Goal: Task Accomplishment & Management: Manage account settings

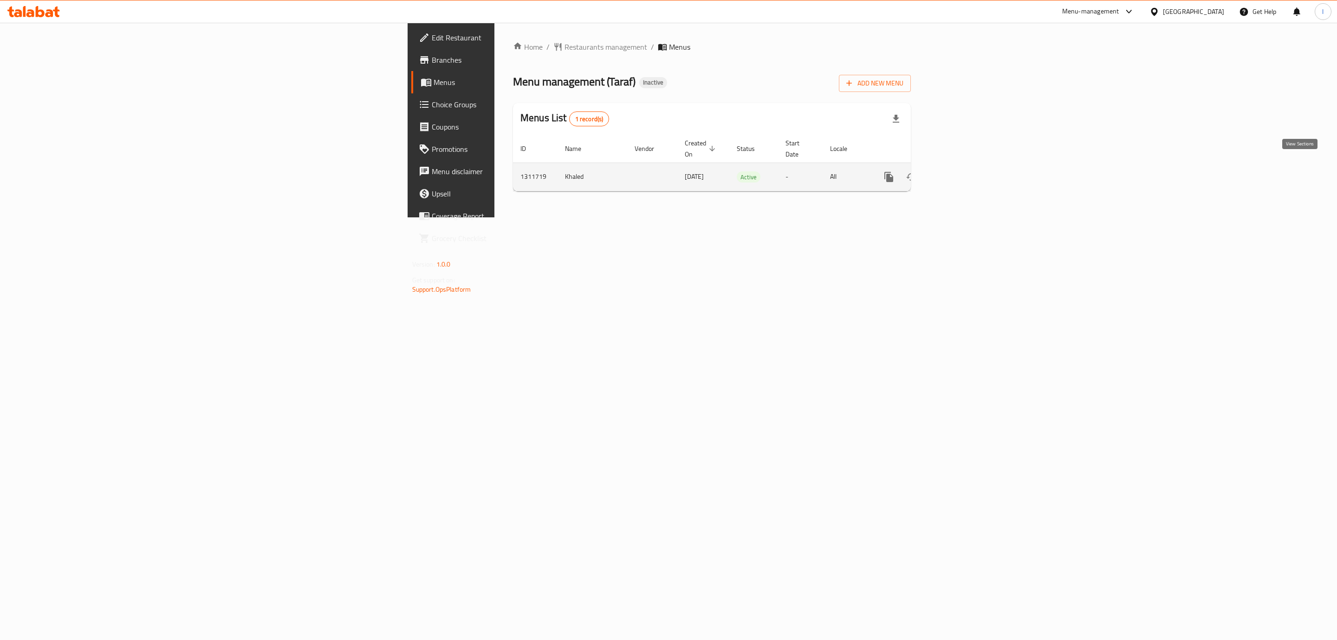
click at [961, 171] on icon "enhanced table" at bounding box center [955, 176] width 11 height 11
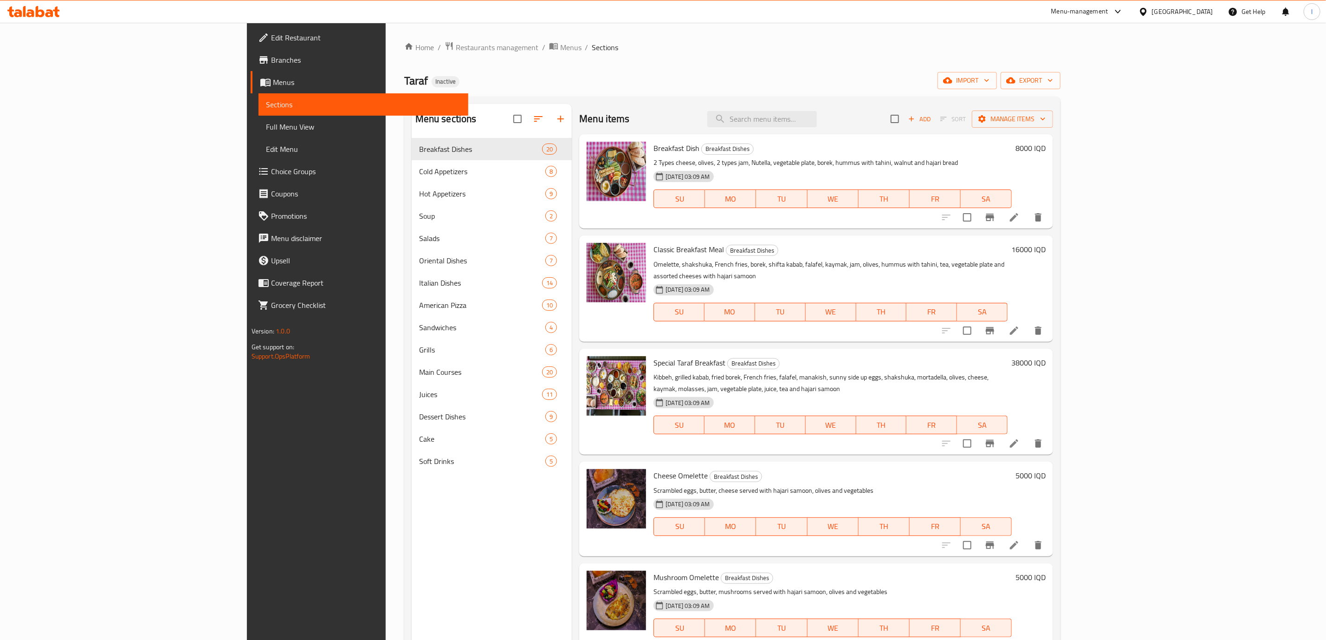
click at [954, 252] on h6 "Classic Breakfast Meal Breakfast Dishes" at bounding box center [831, 249] width 354 height 13
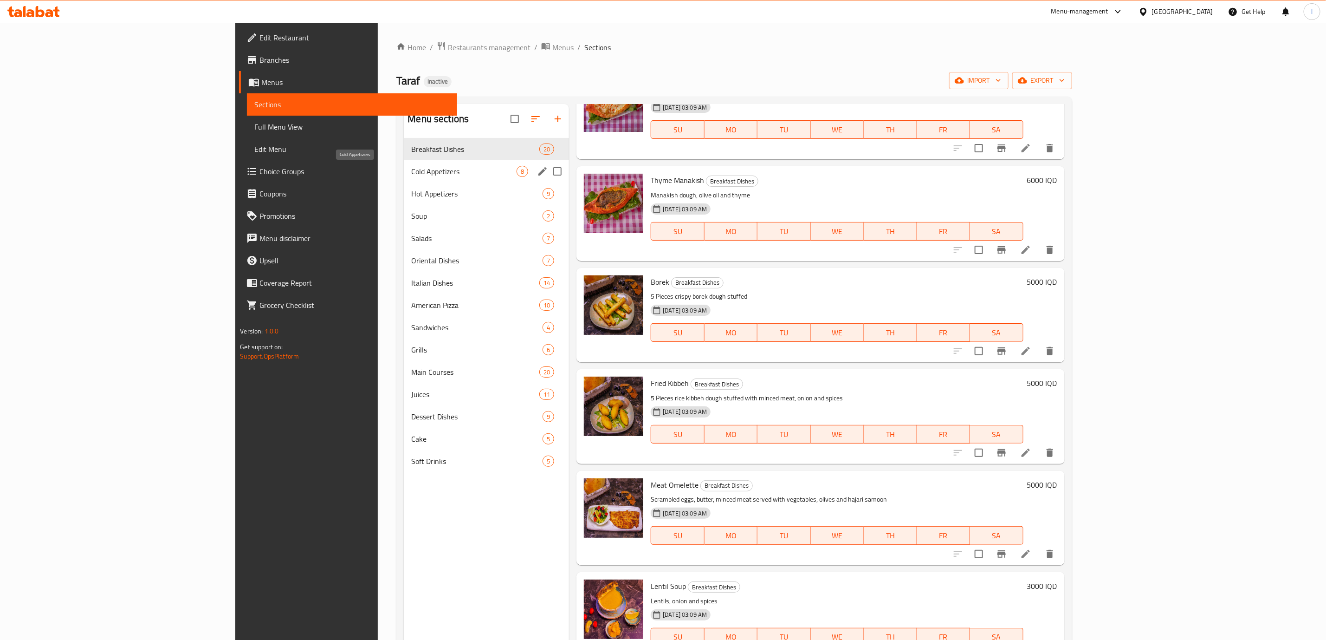
click at [411, 169] on span "Cold Appetizers" at bounding box center [463, 171] width 105 height 11
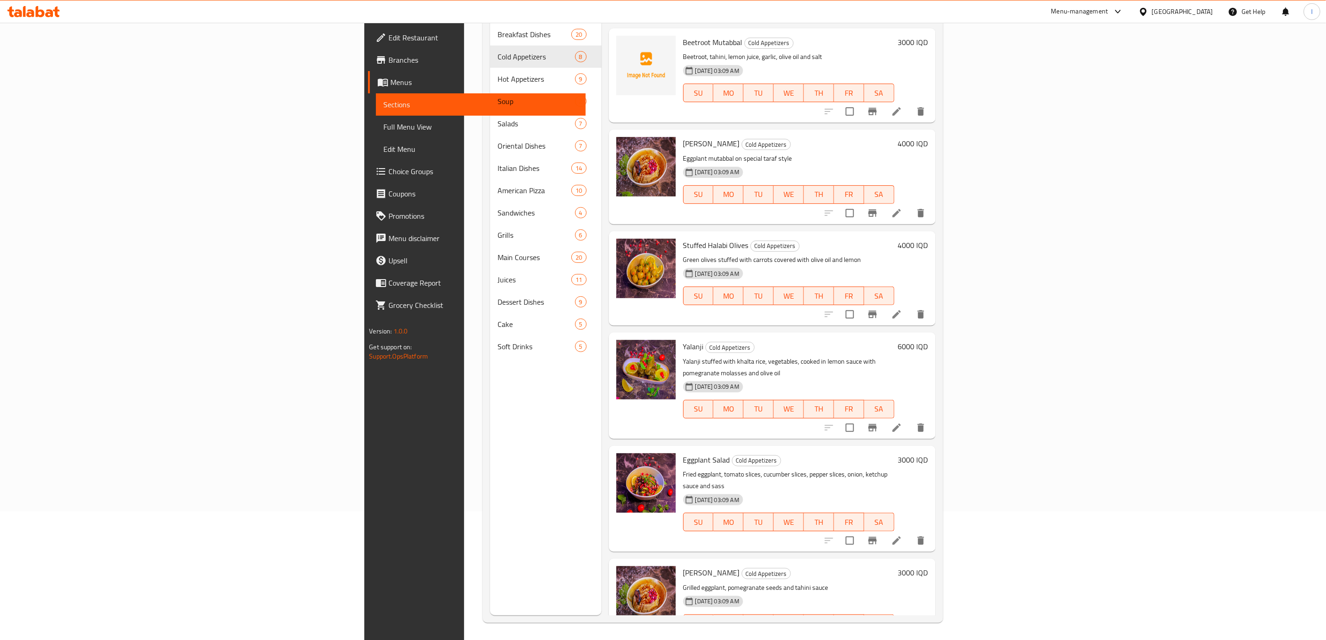
scroll to position [130, 0]
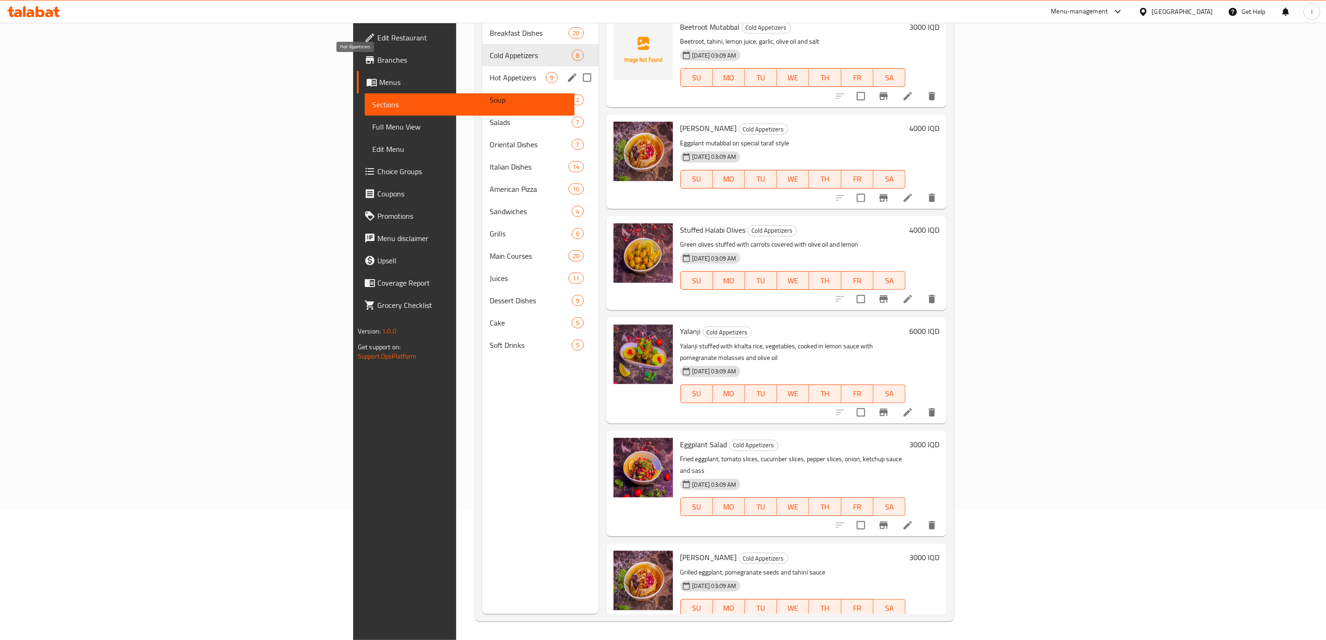
click at [490, 72] on span "Hot Appetizers" at bounding box center [518, 77] width 56 height 11
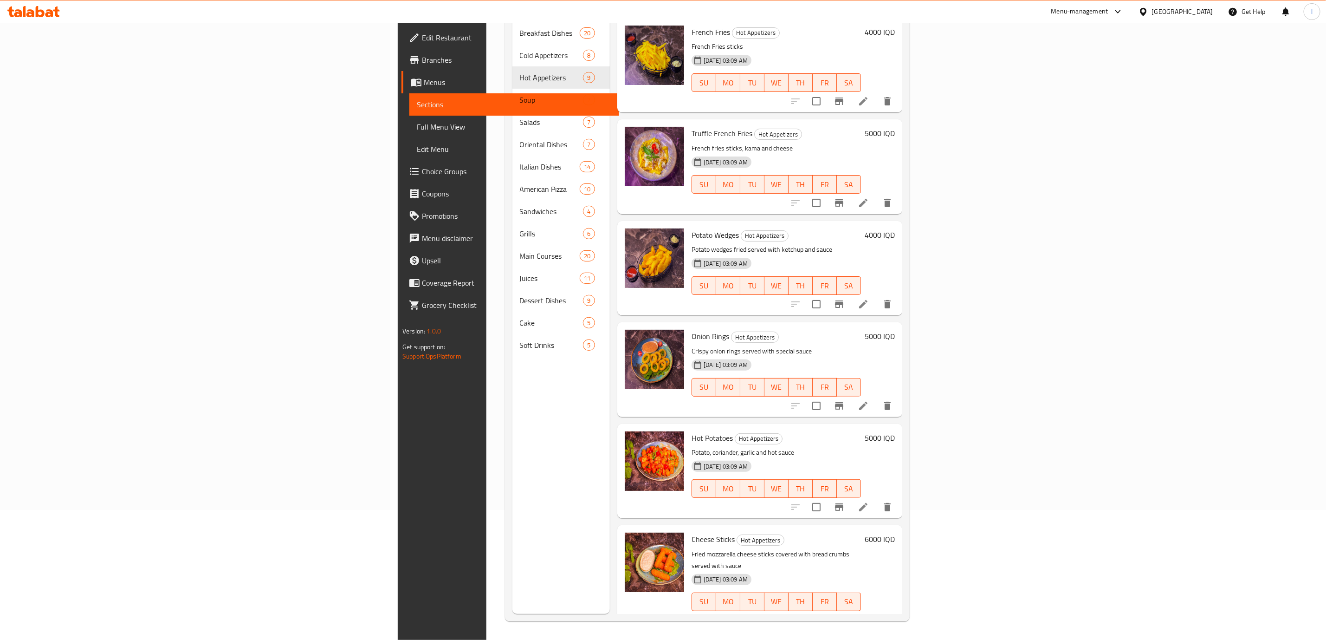
scroll to position [295, 0]
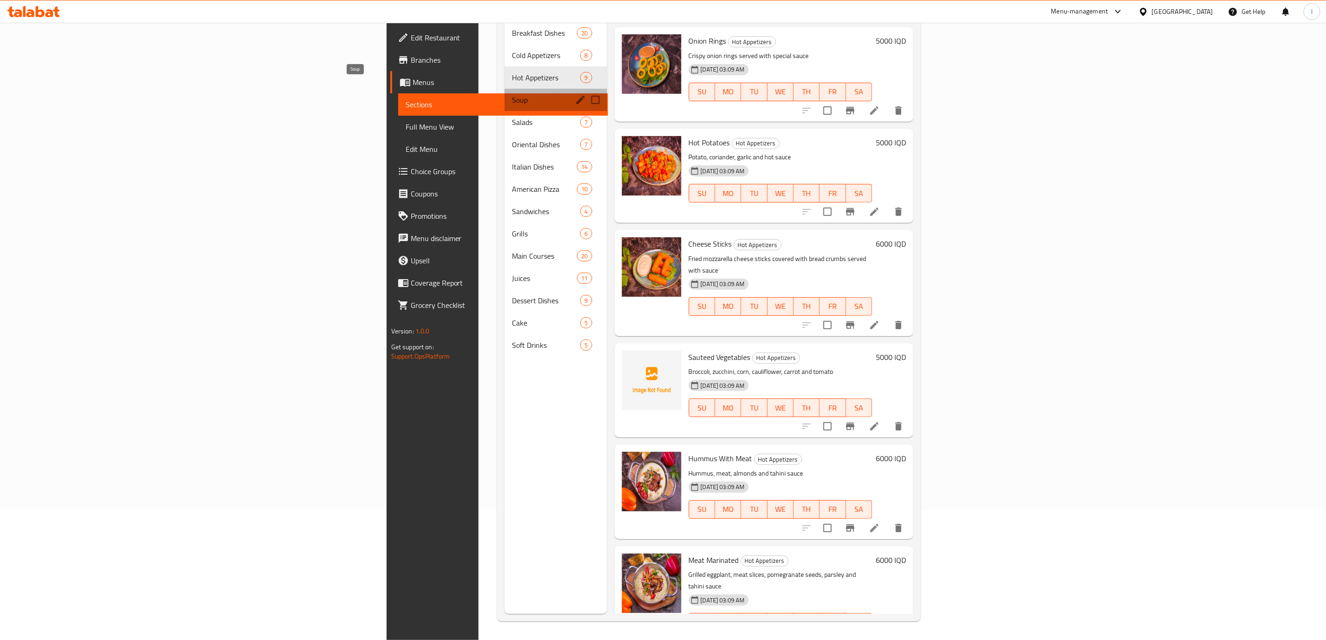
click at [512, 94] on span "Soup" at bounding box center [533, 99] width 42 height 11
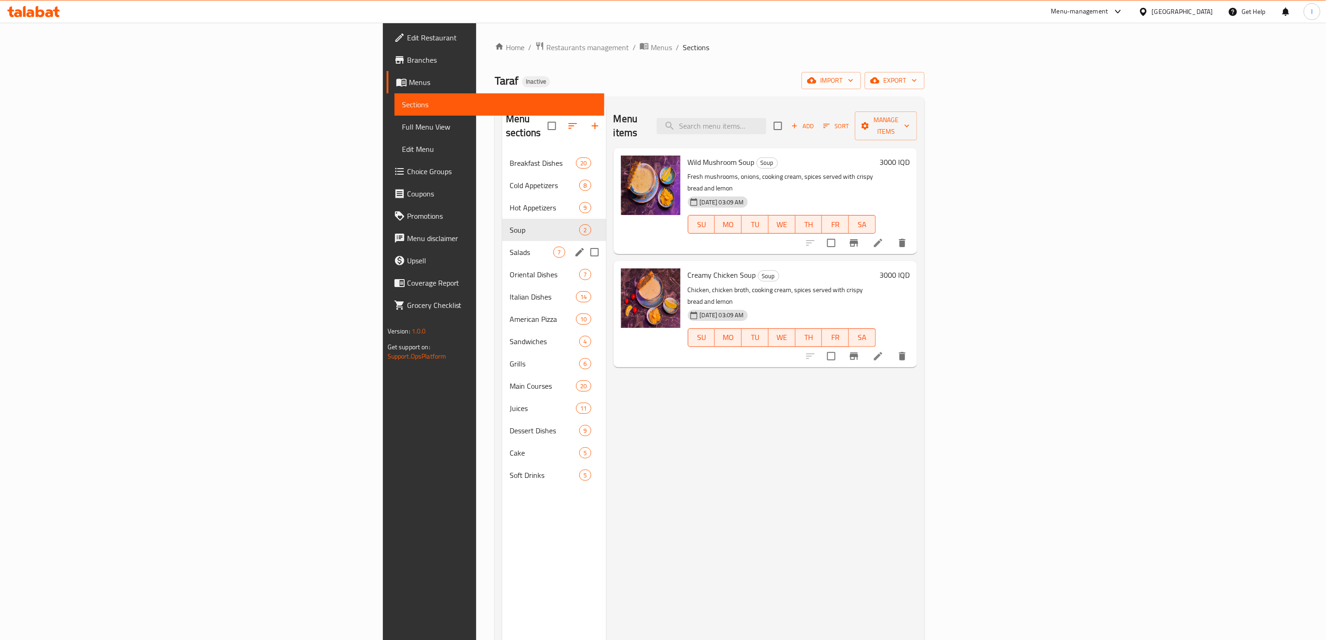
click at [502, 241] on div "Salads 7" at bounding box center [554, 252] width 104 height 22
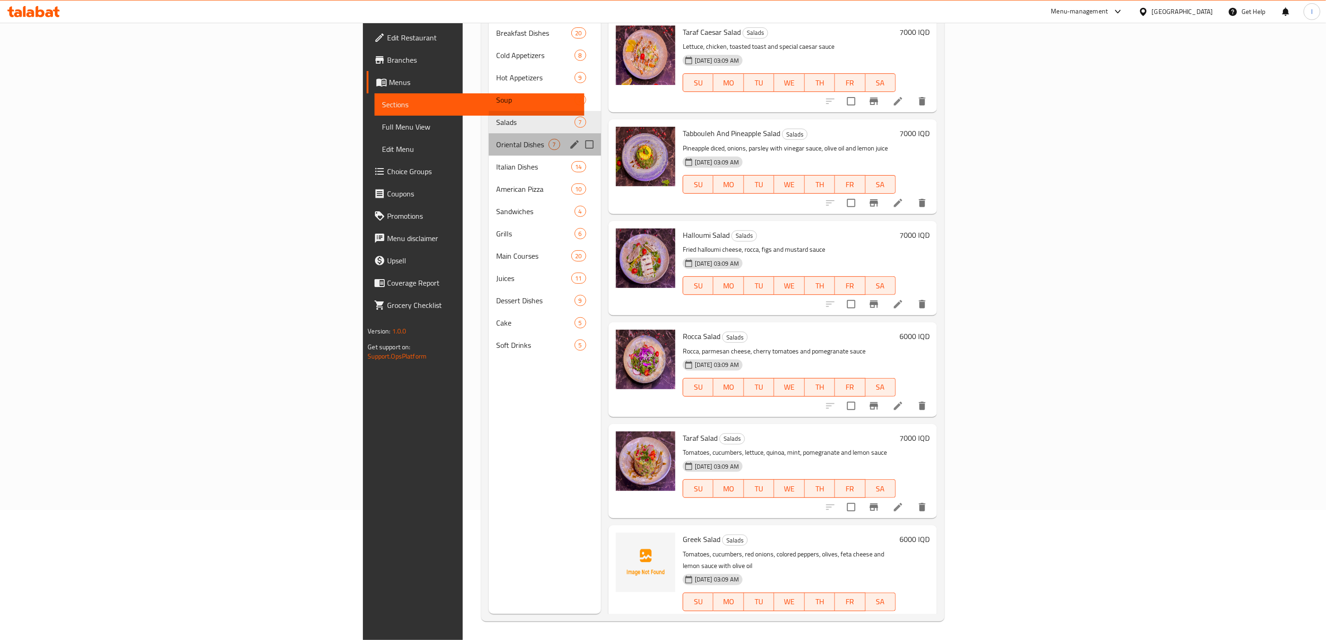
click at [496, 139] on span "Oriental Dishes" at bounding box center [522, 144] width 52 height 11
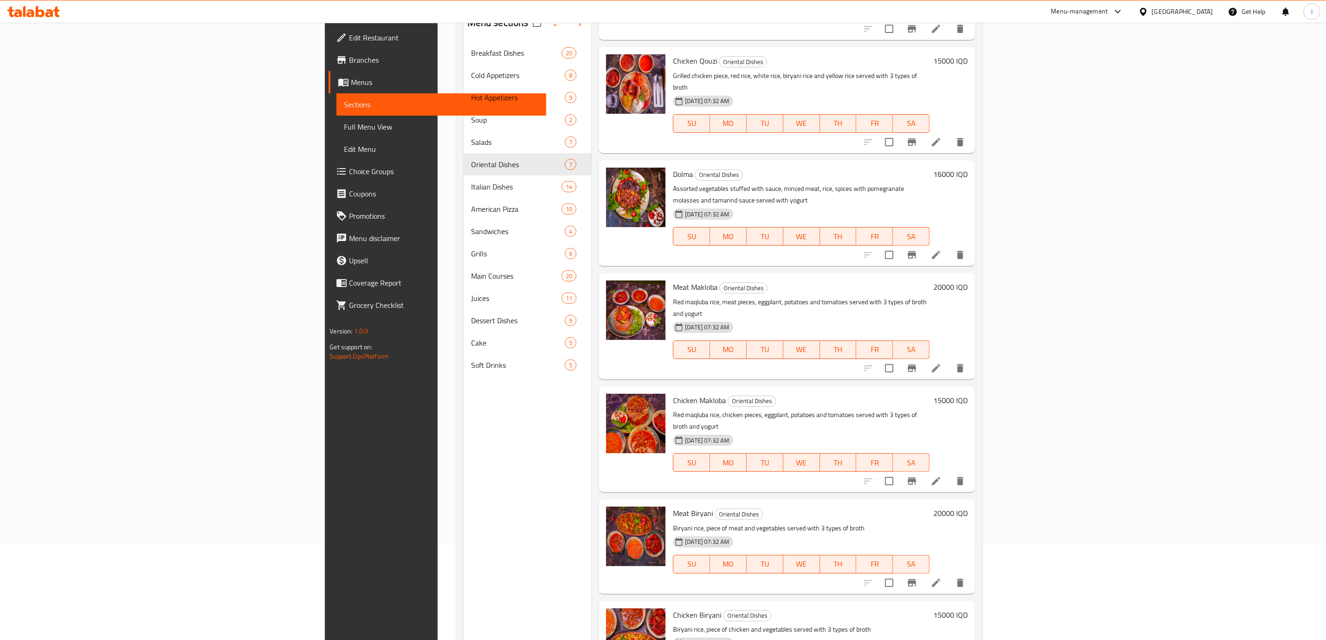
scroll to position [130, 0]
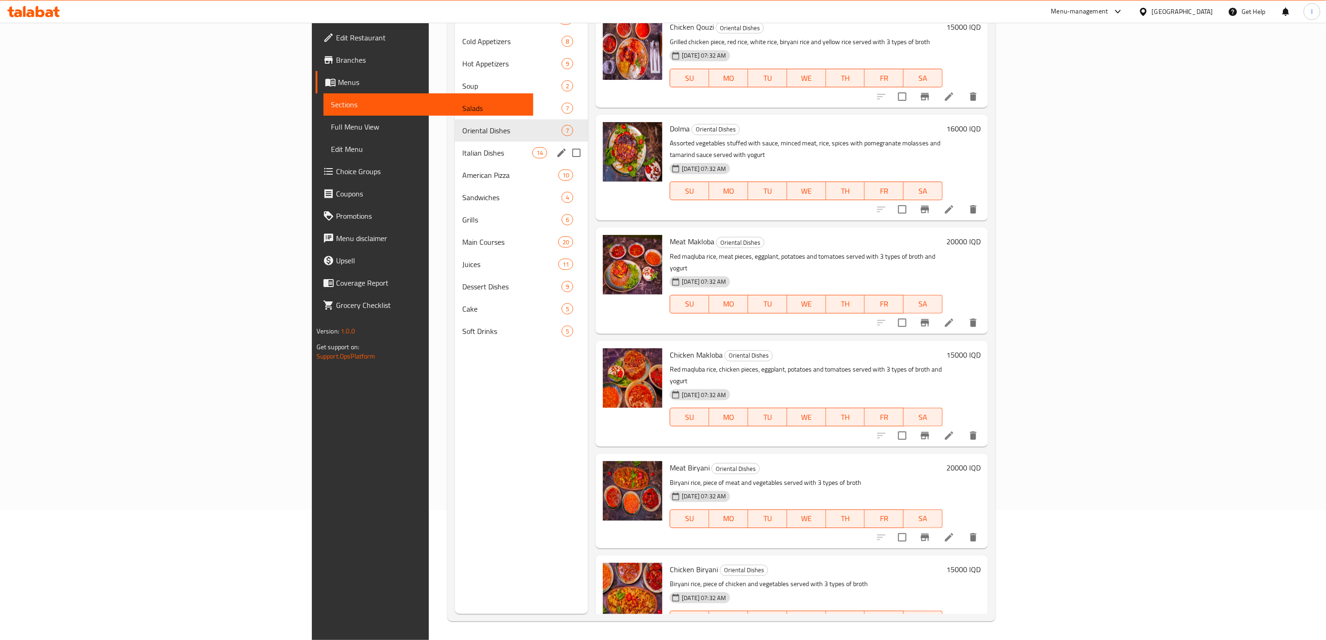
click at [462, 155] on span "Italian Dishes" at bounding box center [497, 152] width 70 height 11
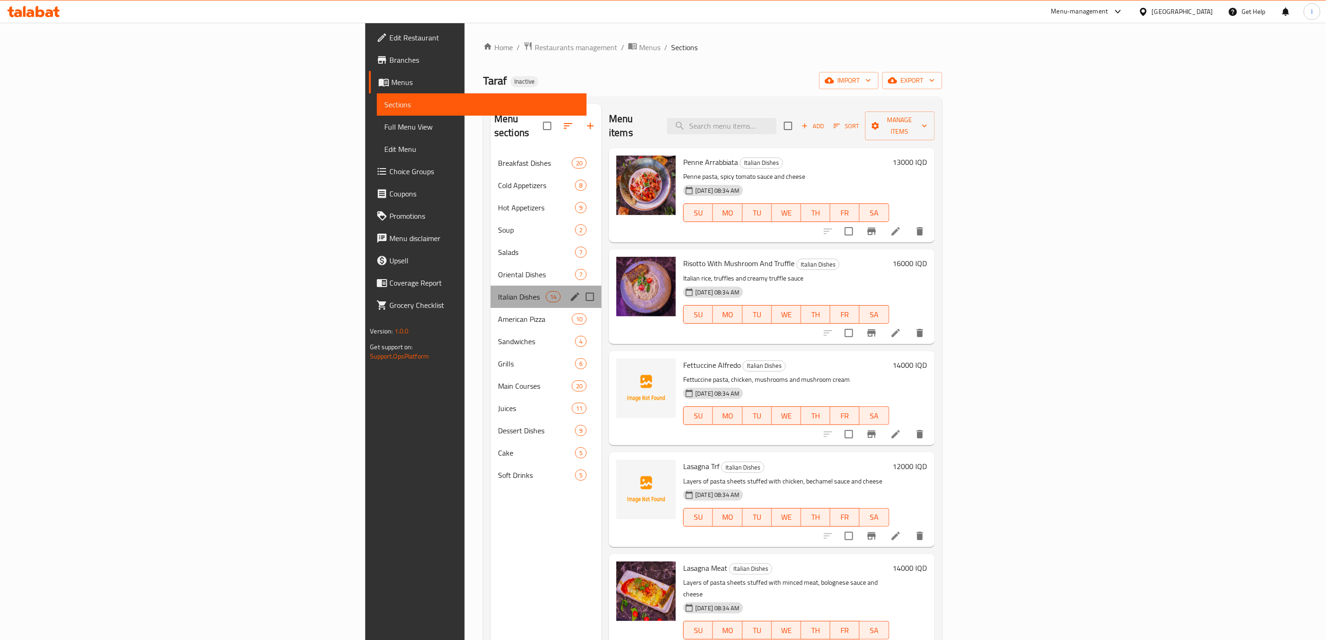
click at [491, 292] on div "Italian Dishes 14" at bounding box center [546, 297] width 111 height 22
click at [498, 313] on span "American Pizza" at bounding box center [522, 318] width 48 height 11
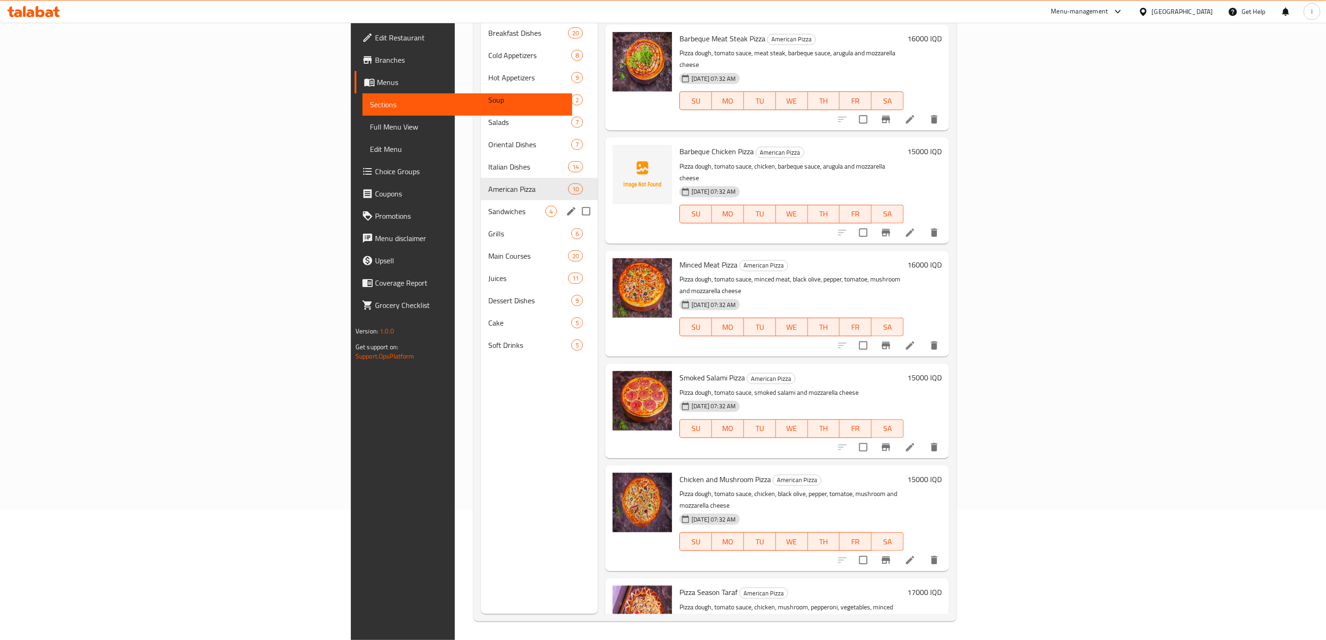
click at [488, 206] on span "Sandwiches" at bounding box center [516, 211] width 57 height 11
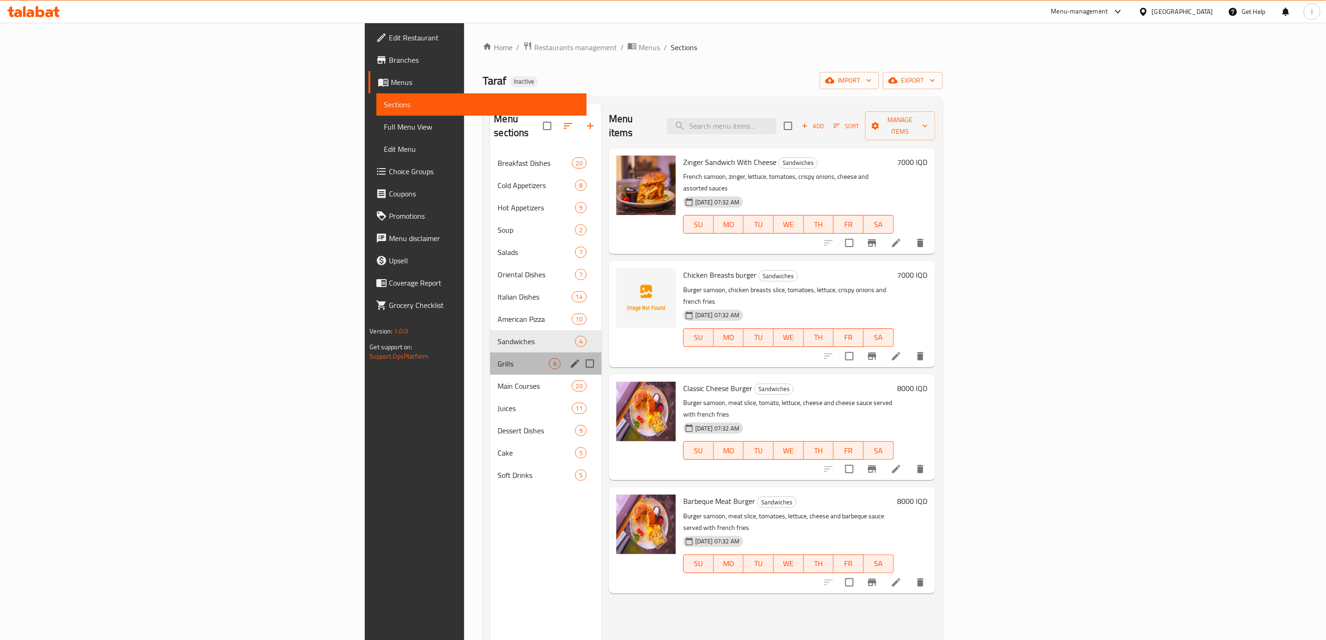
click at [490, 352] on div "Grills 6" at bounding box center [545, 363] width 111 height 22
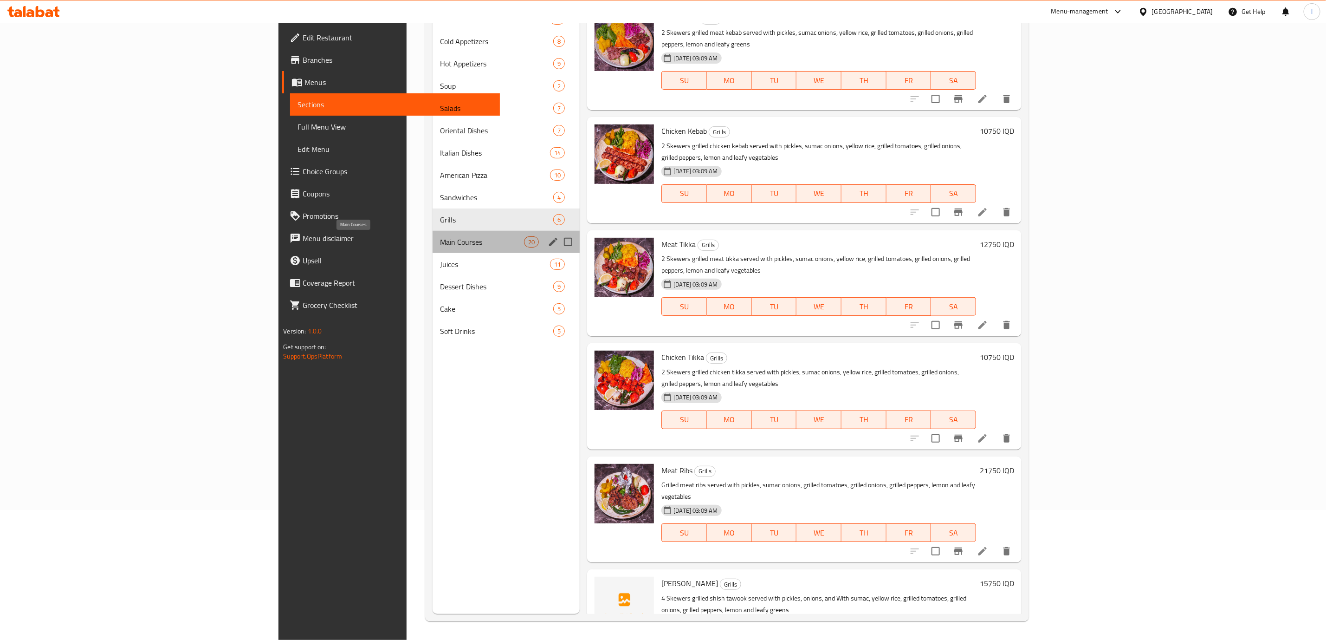
click at [440, 241] on span "Main Courses" at bounding box center [482, 241] width 84 height 11
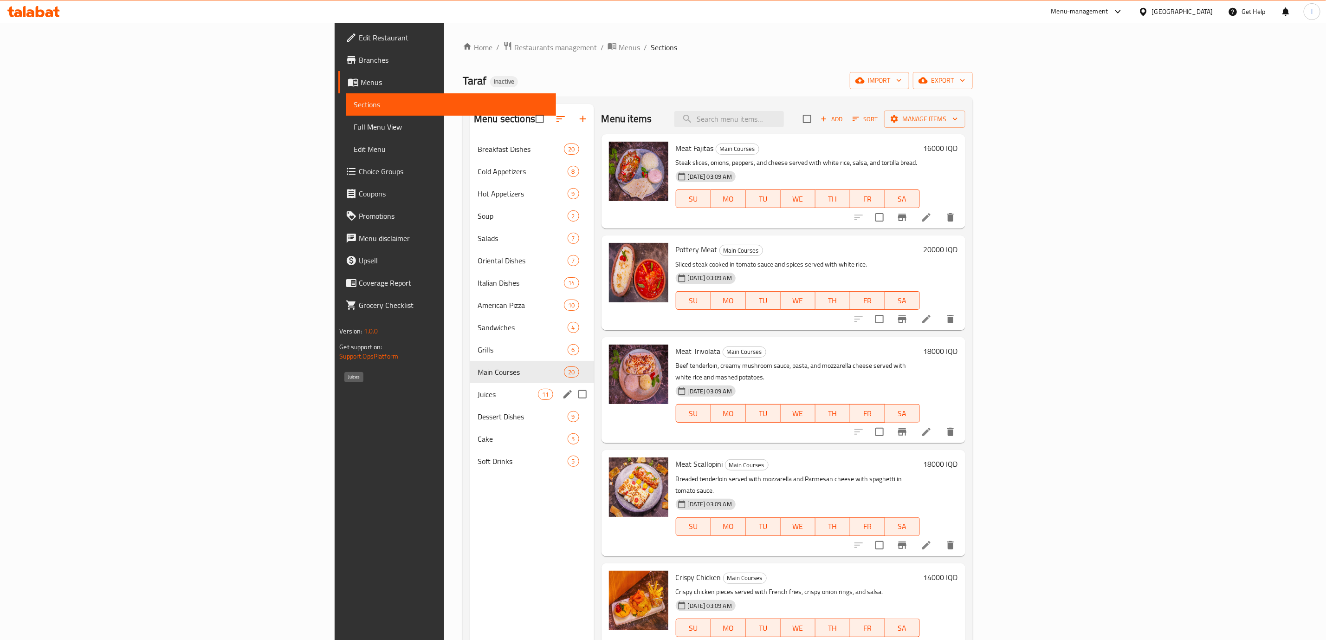
click at [478, 397] on span "Juices" at bounding box center [508, 394] width 60 height 11
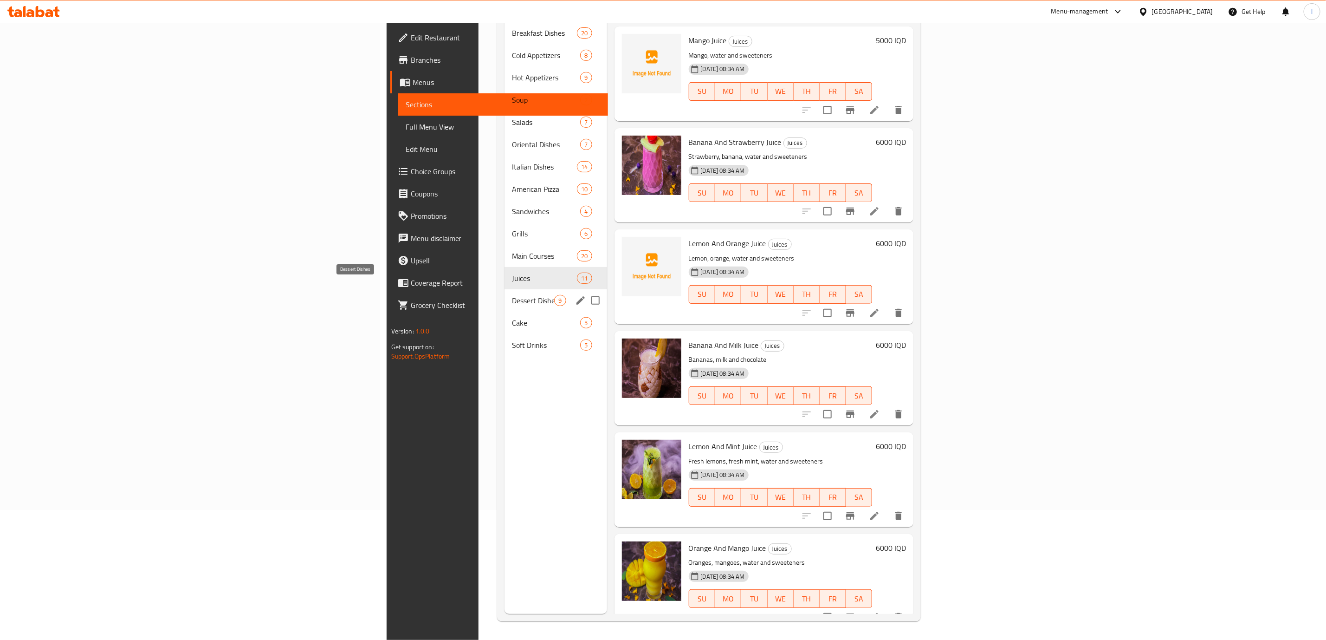
click at [512, 295] on span "Dessert Dishes" at bounding box center [533, 300] width 42 height 11
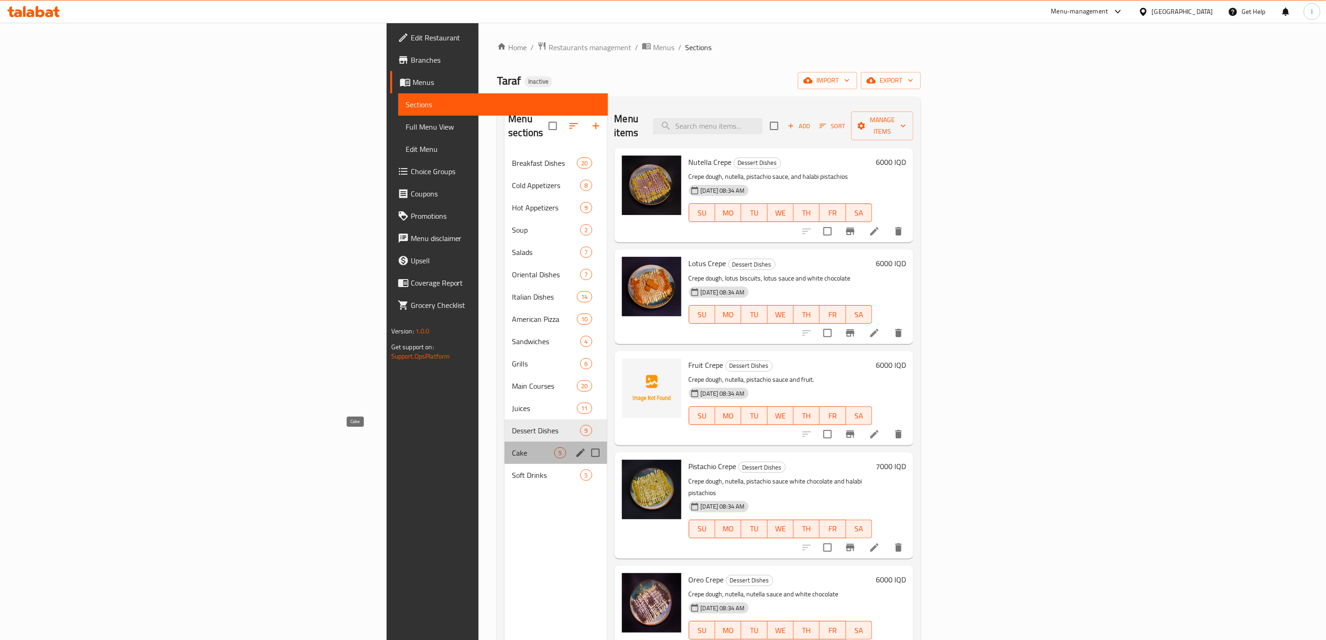
click at [512, 447] on span "Cake" at bounding box center [533, 452] width 42 height 11
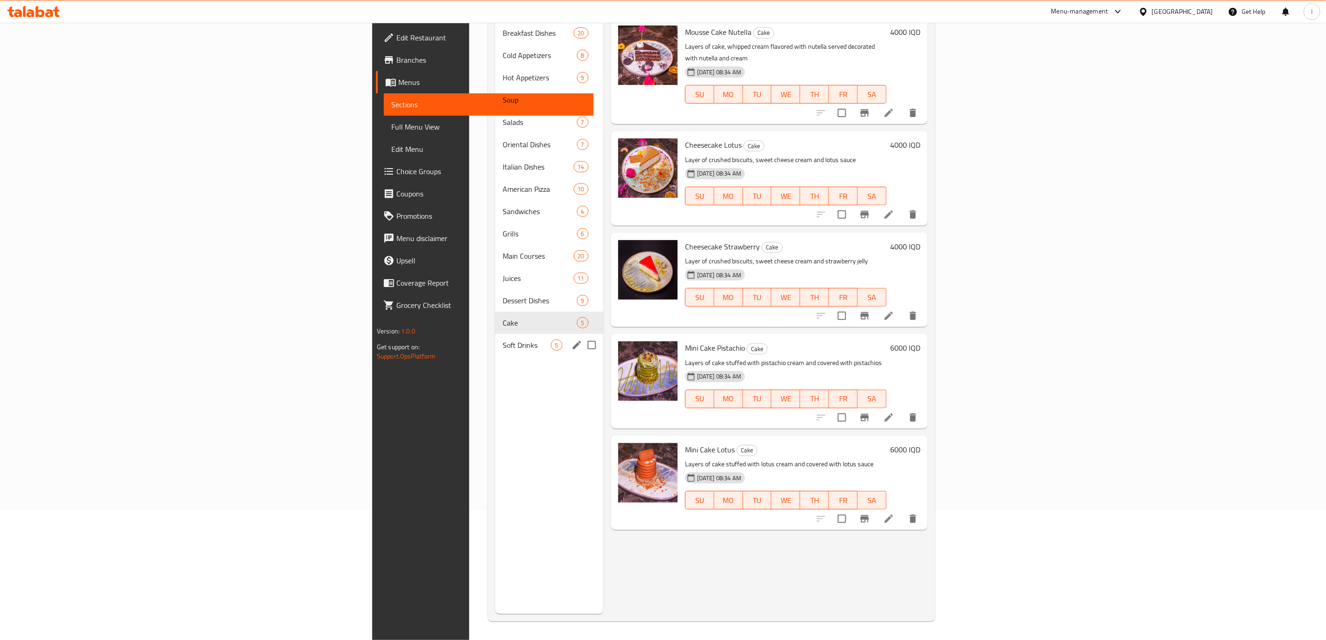
click at [503, 339] on span "Soft Drinks" at bounding box center [527, 344] width 48 height 11
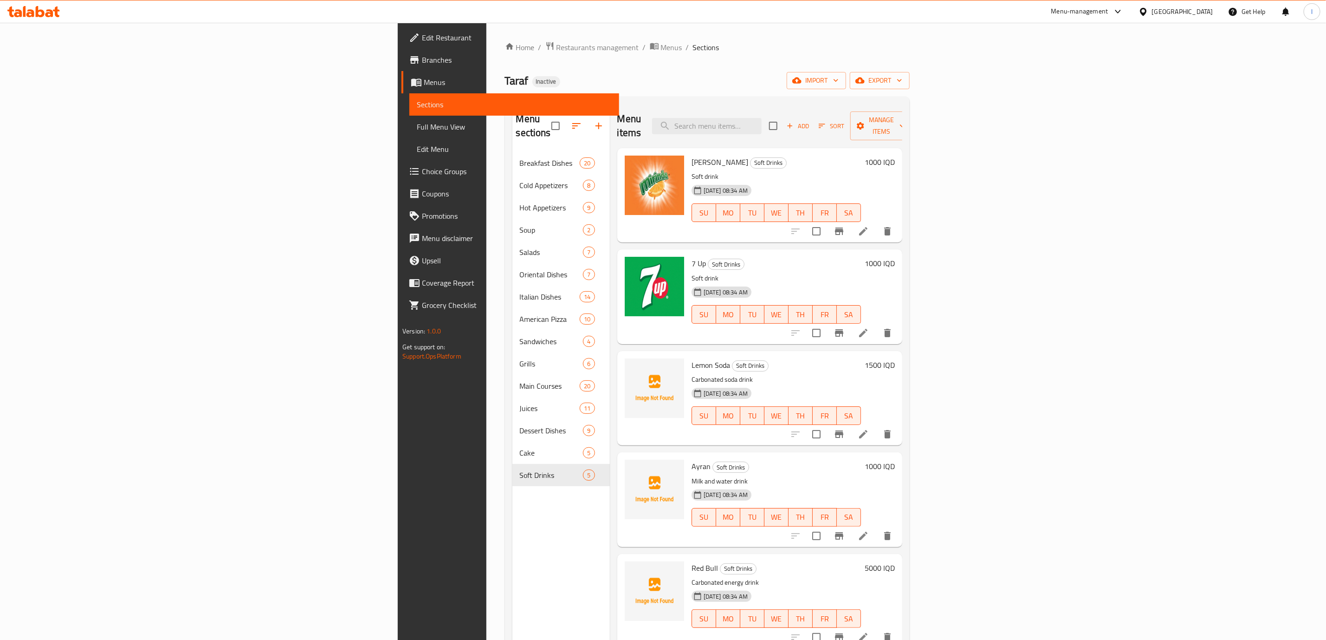
click at [692, 273] on p "Soft drink" at bounding box center [776, 279] width 169 height 12
click at [417, 122] on span "Full Menu View" at bounding box center [514, 126] width 195 height 11
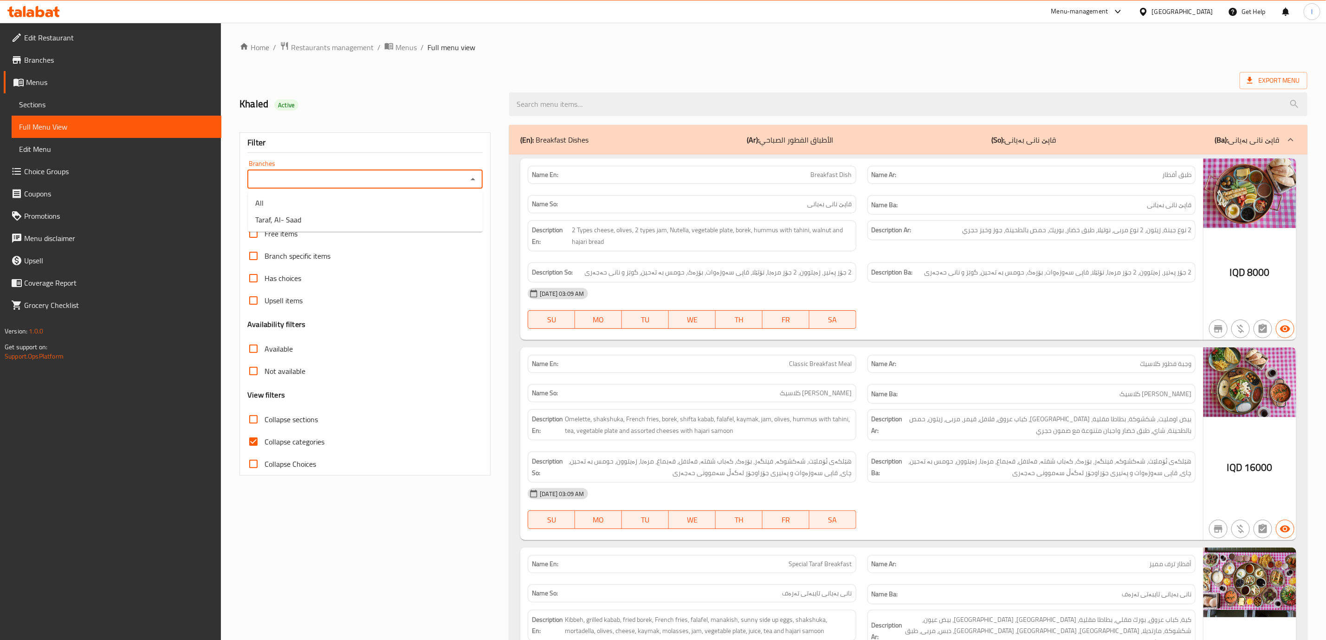
click at [368, 173] on input "Branches" at bounding box center [357, 179] width 214 height 13
click at [331, 219] on li "Taraf, Al- Saad" at bounding box center [365, 219] width 235 height 17
type input "Taraf, Al- Saad"
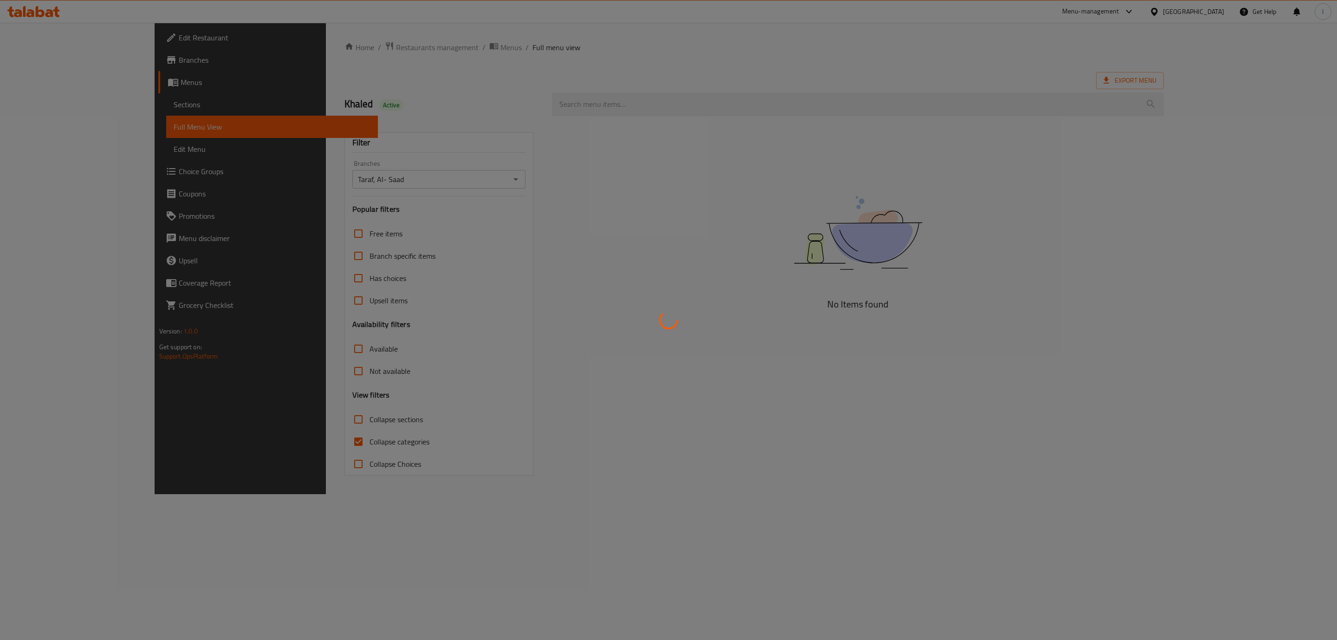
click at [297, 456] on div at bounding box center [668, 320] width 1337 height 640
click at [290, 438] on div at bounding box center [668, 320] width 1337 height 640
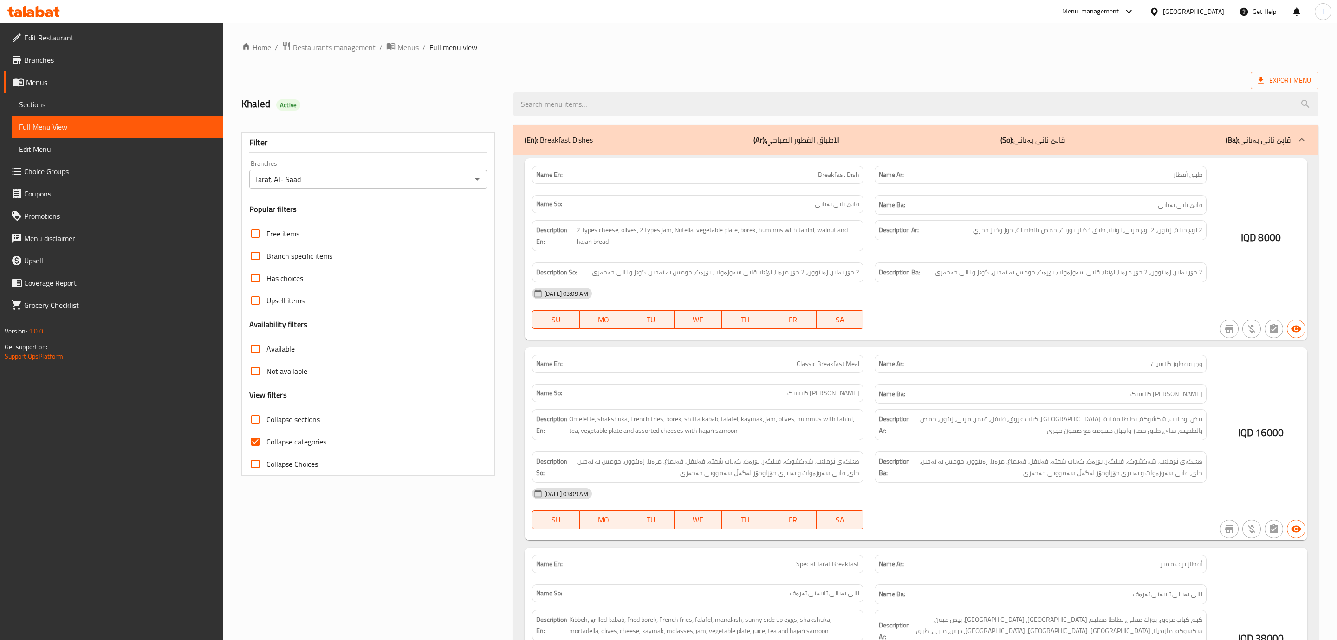
click at [271, 438] on div at bounding box center [668, 320] width 1337 height 640
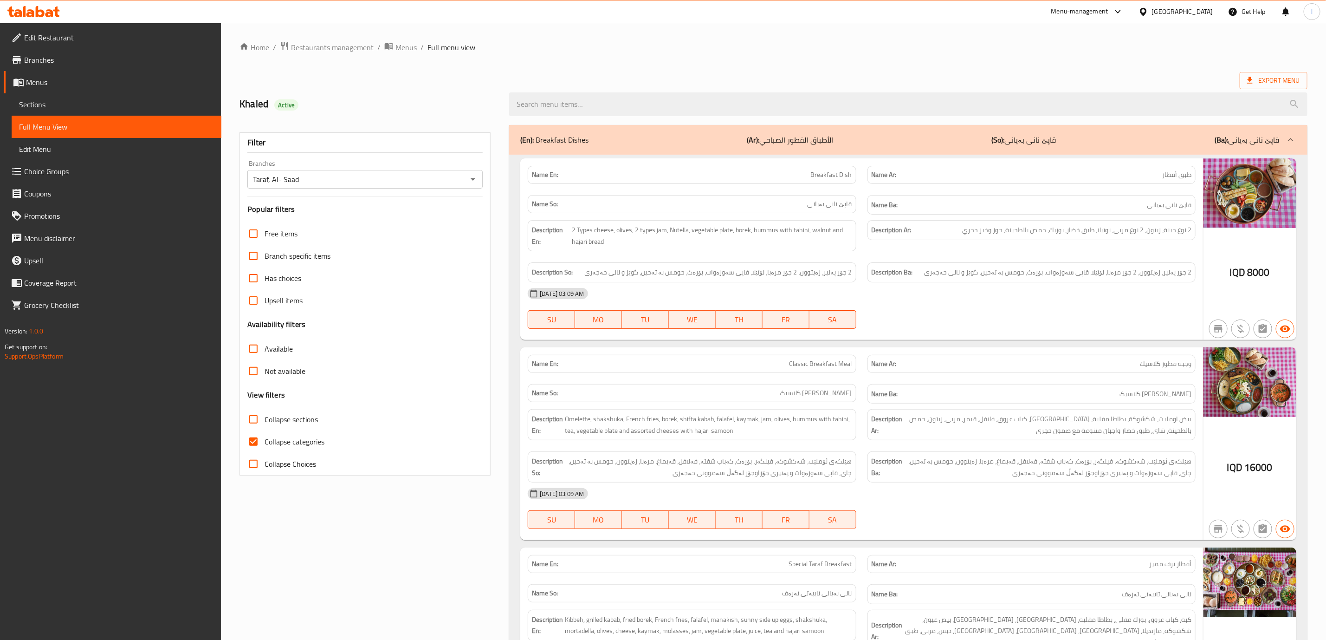
click at [259, 438] on input "Collapse categories" at bounding box center [253, 441] width 22 height 22
checkbox input "false"
click at [273, 422] on span "Collapse sections" at bounding box center [291, 419] width 53 height 11
click at [265, 422] on input "Collapse sections" at bounding box center [253, 419] width 22 height 22
checkbox input "true"
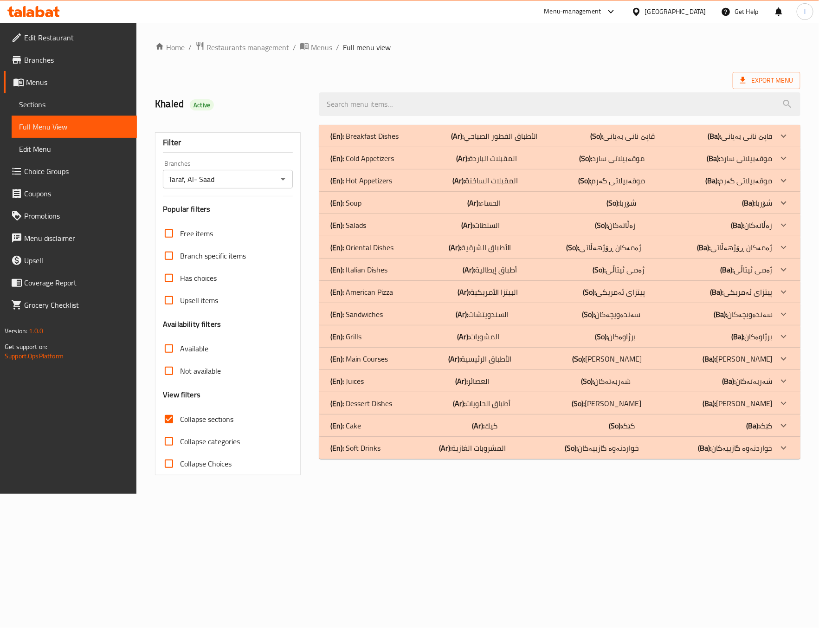
click at [463, 138] on b "(Ar):" at bounding box center [458, 136] width 13 height 14
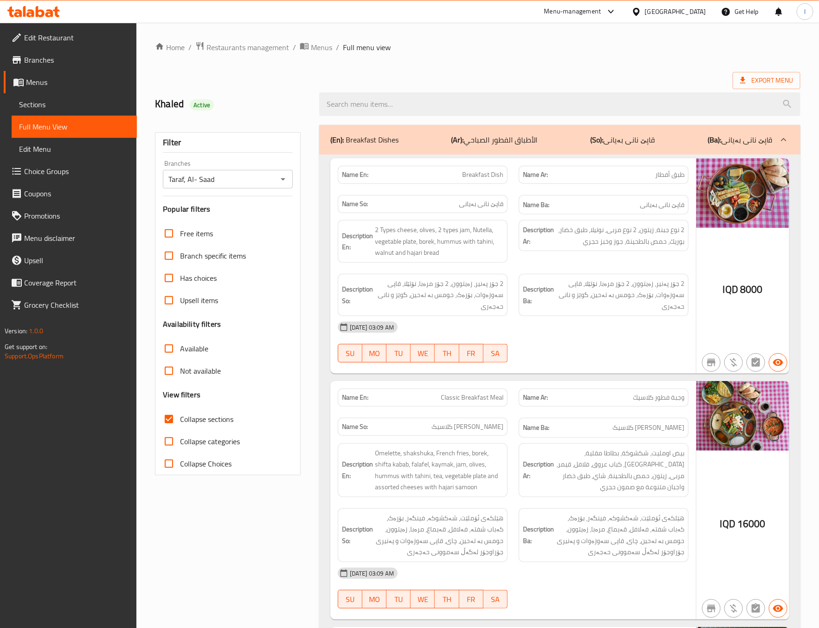
click at [545, 280] on h6 "Description Ba: 2 جۆر پەنیر، زەیتوون، 2 جۆر مرەبا، نۆتێلا، قاپی سەوزەوات، بۆرەک…" at bounding box center [604, 295] width 162 height 34
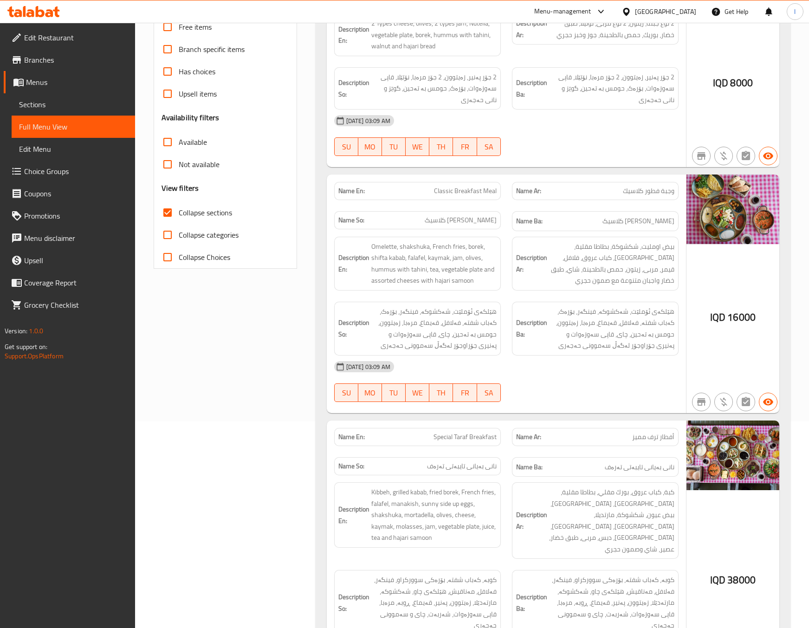
scroll to position [232, 0]
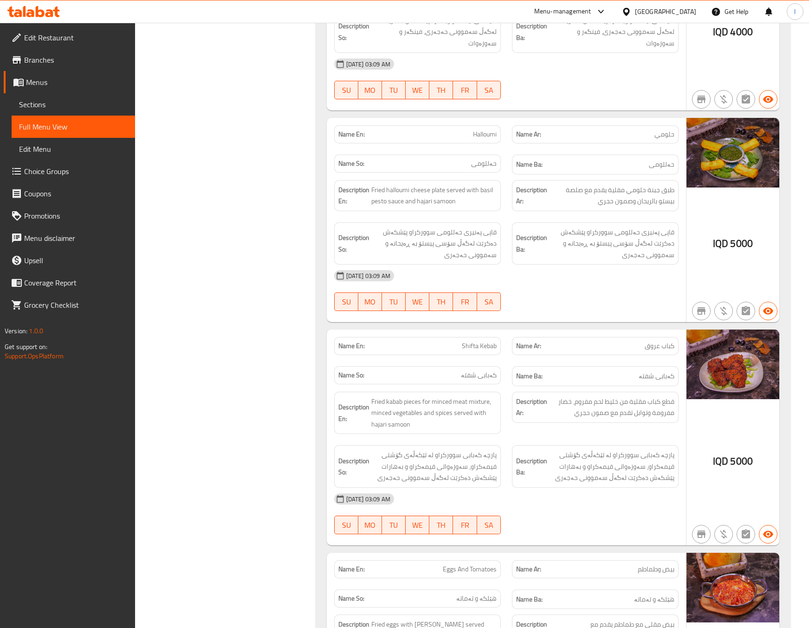
scroll to position [1857, 0]
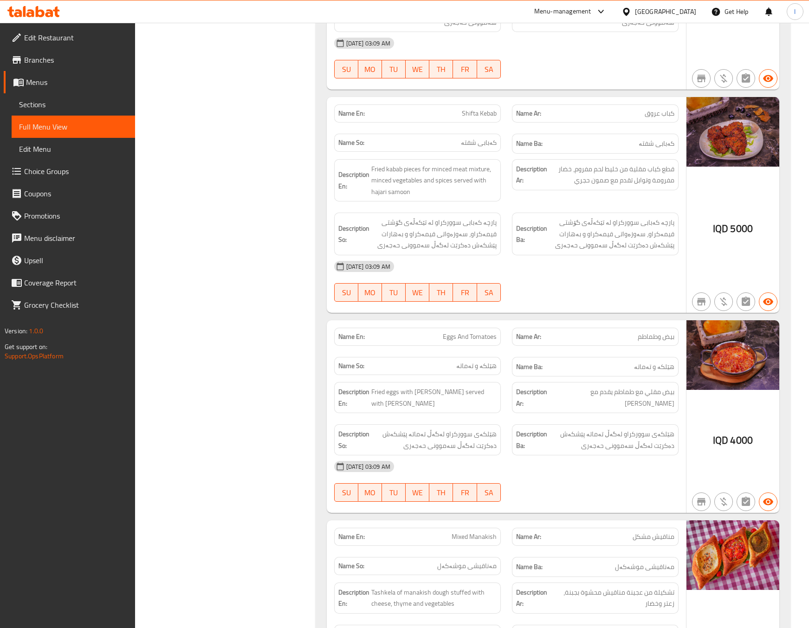
click at [379, 322] on div "Name En: Eggs And Tomatoes" at bounding box center [418, 336] width 178 height 29
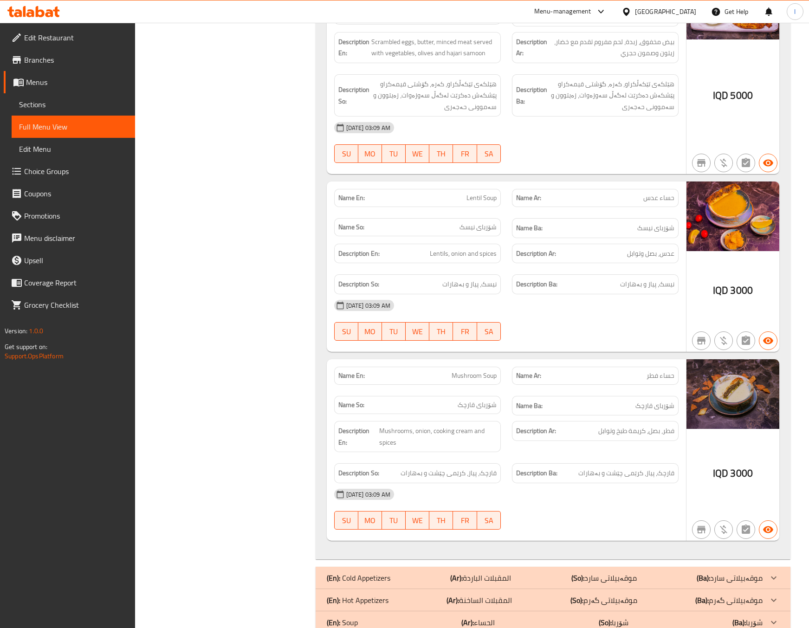
scroll to position [3713, 0]
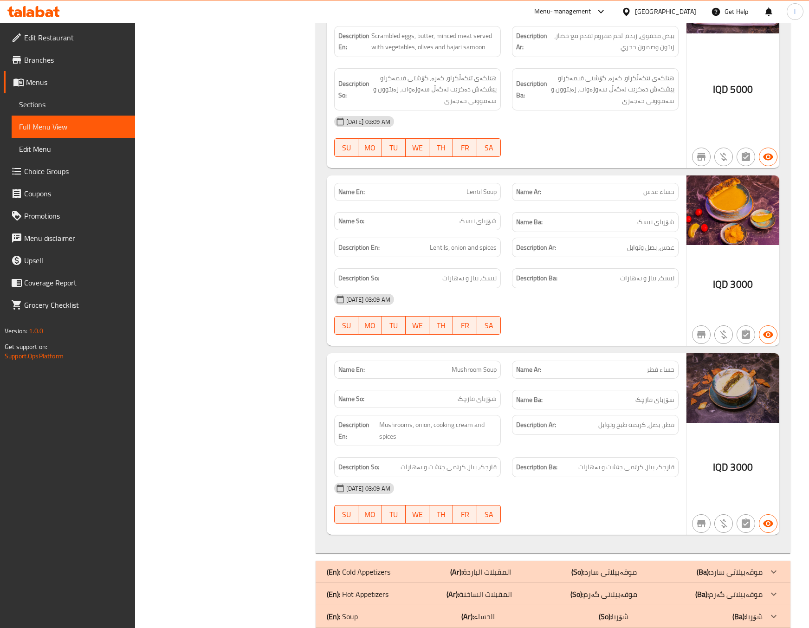
click at [366, 390] on div "Name So: شۆربای قارچک" at bounding box center [417, 399] width 167 height 18
click at [475, 419] on span "Mushrooms, onion, cooking cream and spices" at bounding box center [437, 430] width 117 height 23
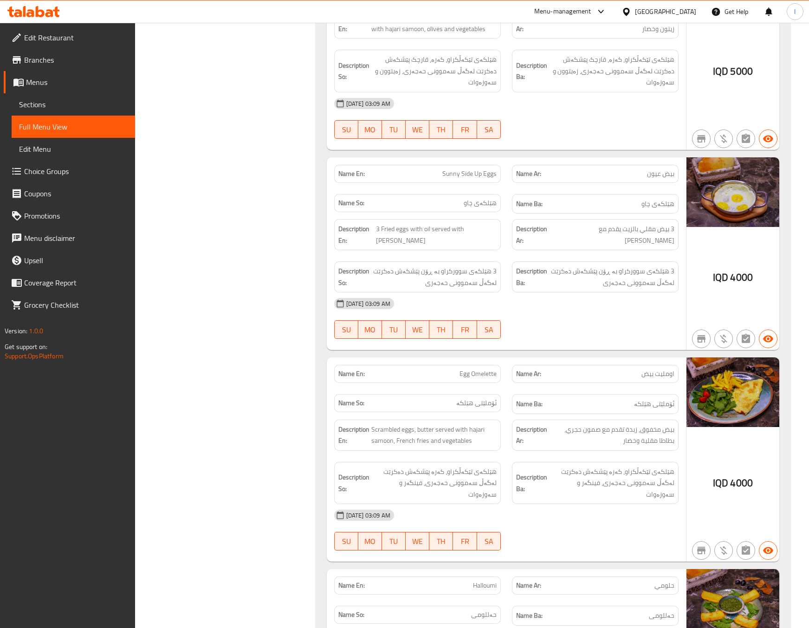
scroll to position [928, 0]
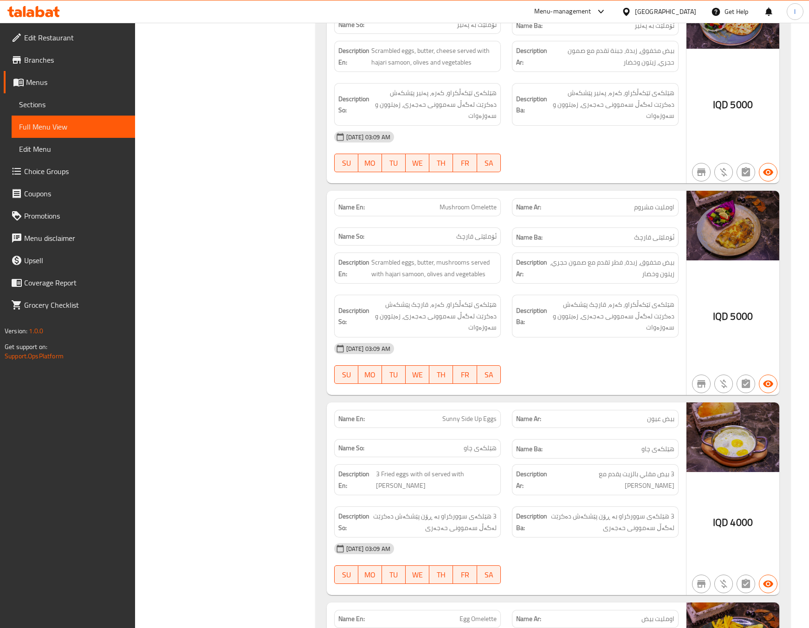
click at [616, 410] on div "Name Ar: بيض عيون" at bounding box center [595, 419] width 167 height 18
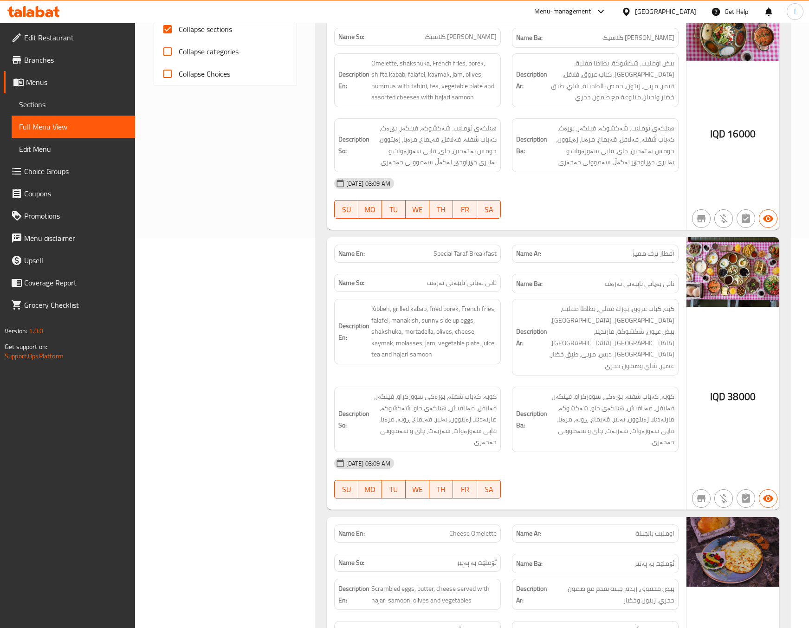
scroll to position [0, 0]
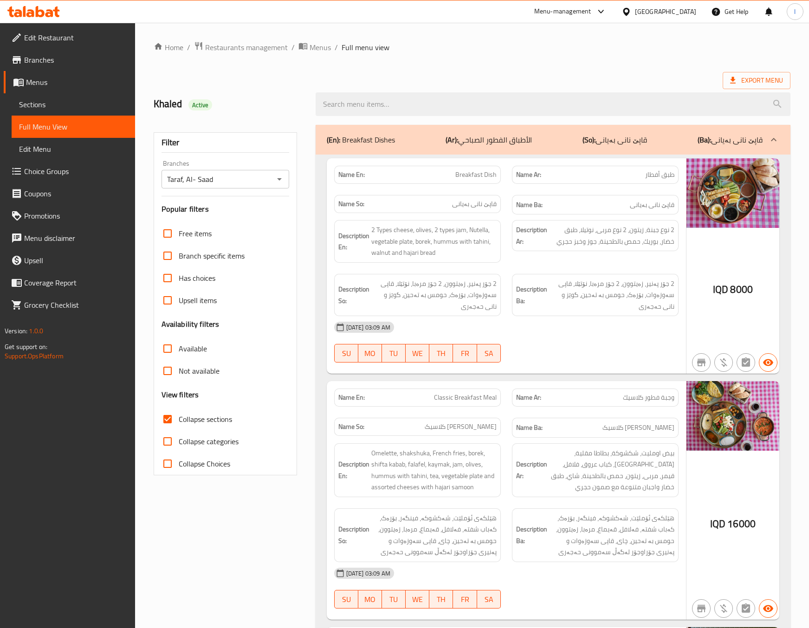
click at [629, 143] on p "(So): قاپێ نانی بەیانی" at bounding box center [615, 139] width 65 height 11
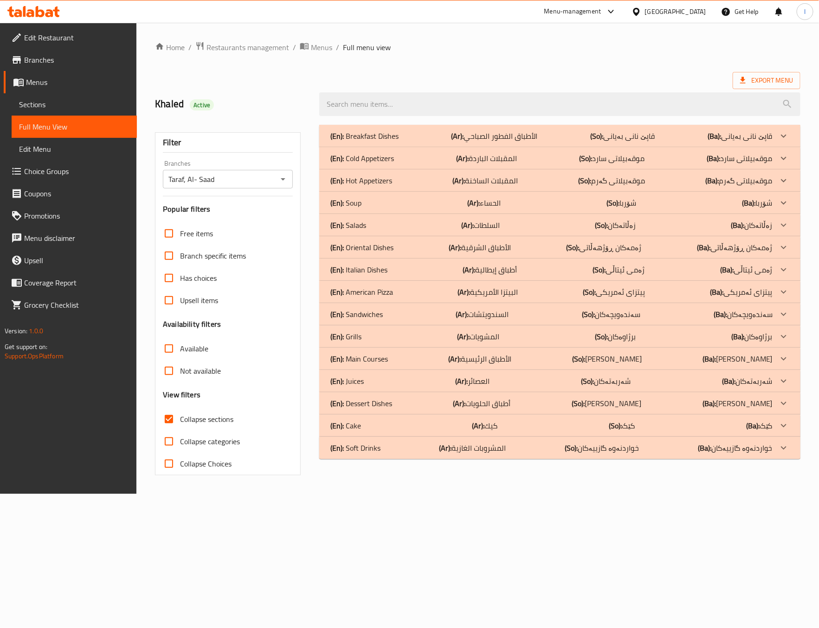
click at [504, 204] on div "(En): Soup (Ar): الحساء (So): شۆربا (Ba): شۆربا" at bounding box center [552, 202] width 442 height 11
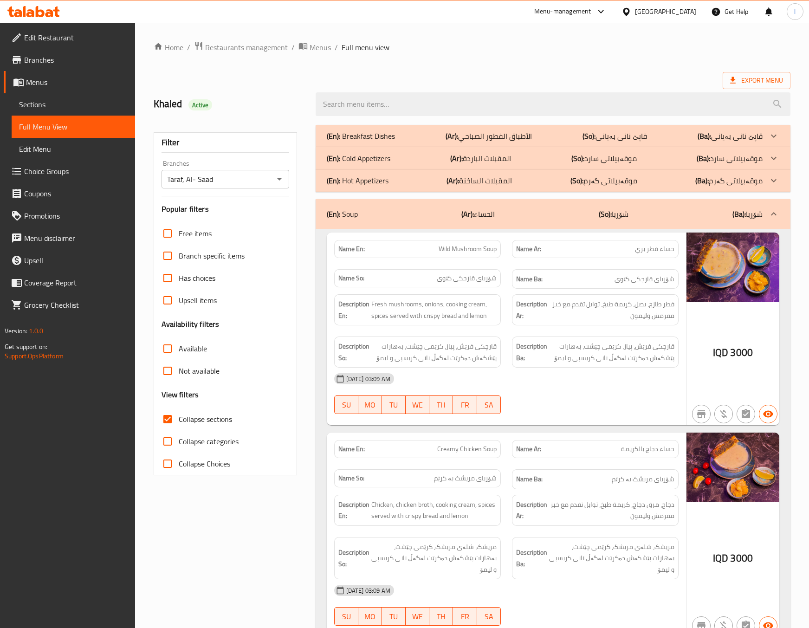
click at [611, 216] on b "(So):" at bounding box center [605, 214] width 13 height 14
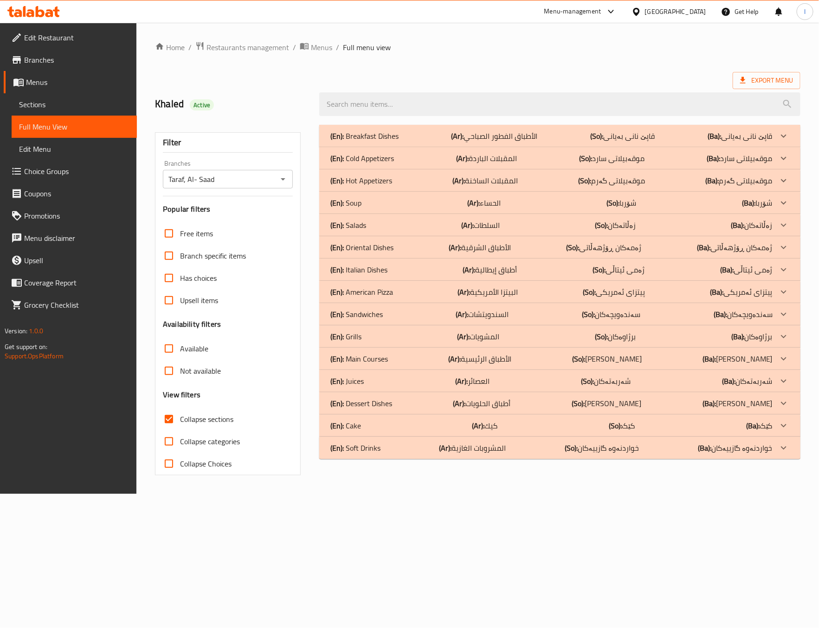
click at [429, 173] on div "(En): Hot Appetizers (Ar): المقبلات الساخنة (So): موقەبیلاتی گەرم (Ba): موقەبیل…" at bounding box center [559, 180] width 481 height 22
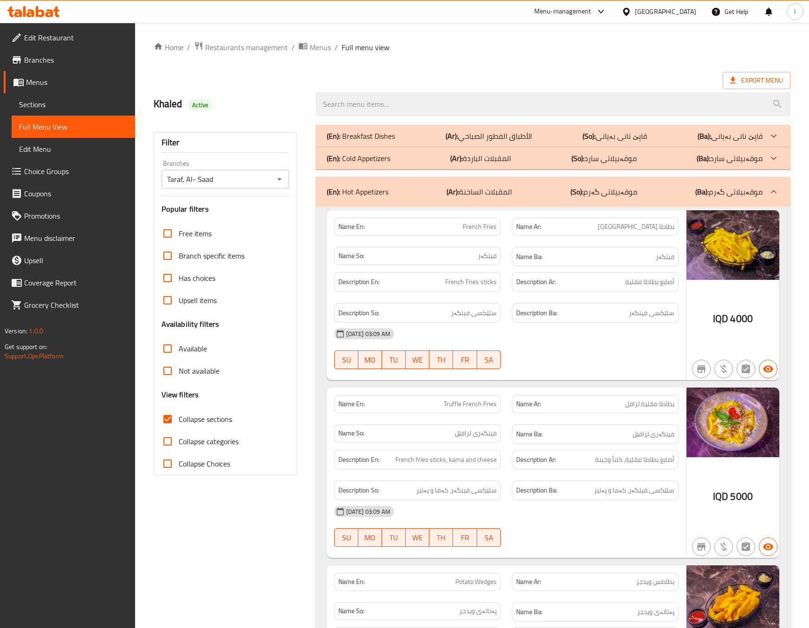
click at [594, 182] on div "(En): Hot Appetizers (Ar): المقبلات الساخنة (So): موقەبیلاتی گەرم (Ba): موقەبیل…" at bounding box center [553, 192] width 475 height 30
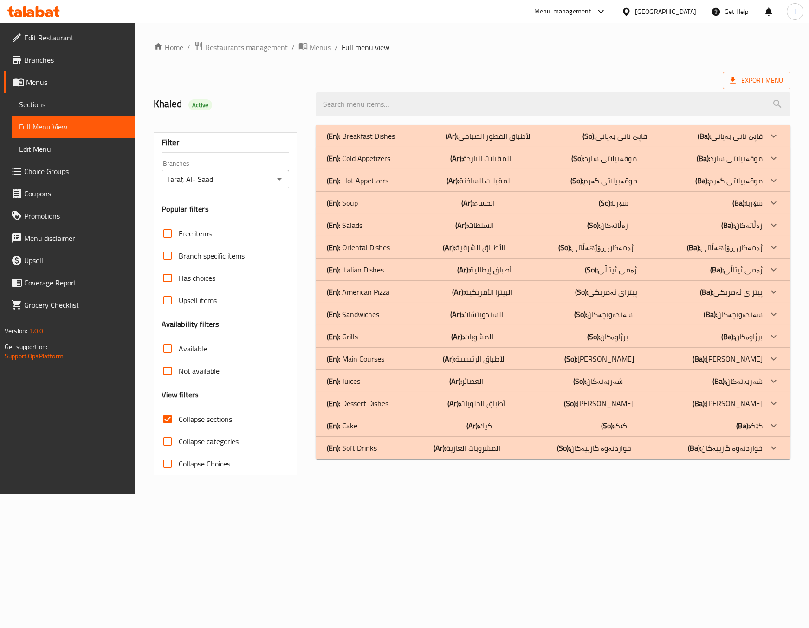
click at [617, 157] on p "(So): موقەبیلاتی سارد" at bounding box center [603, 158] width 65 height 11
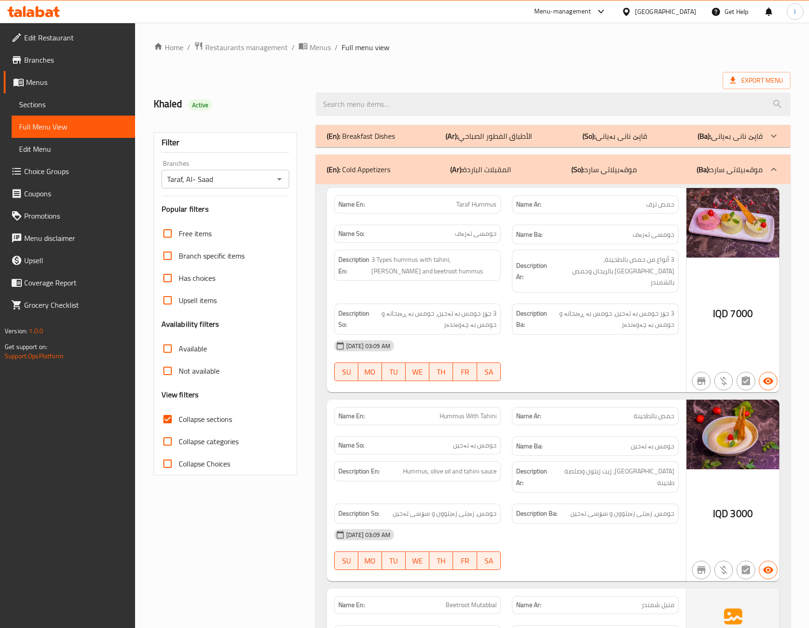
click at [585, 382] on div "Name En: Taraf Hummus Name Ar: حمص ترف Name So: حومسی تەرەف Name Ba: حومسی تەرە…" at bounding box center [506, 290] width 359 height 204
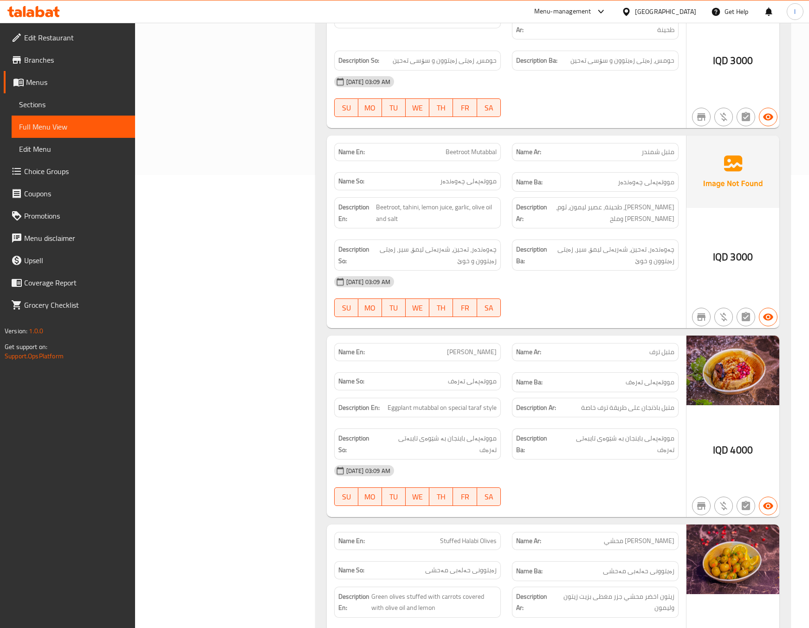
scroll to position [464, 0]
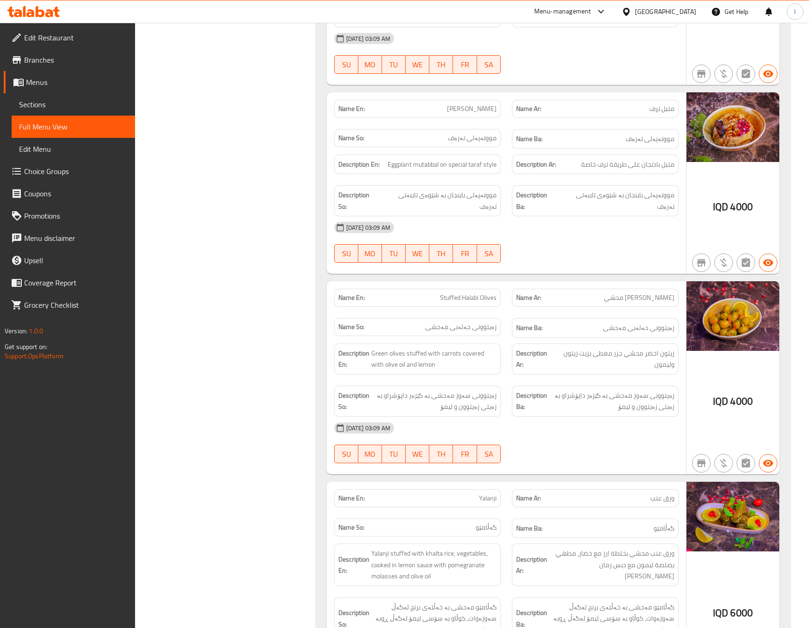
scroll to position [0, 0]
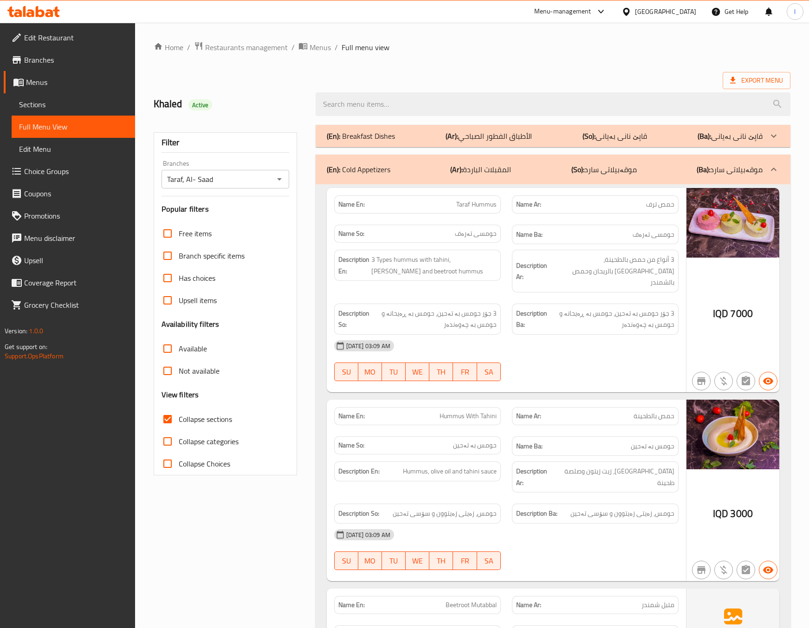
click at [637, 167] on div "(En): Cold Appetizers (Ar): المقبلات الباردة (So): موقەبیلاتی سارد (Ba): موقەبی…" at bounding box center [545, 169] width 436 height 11
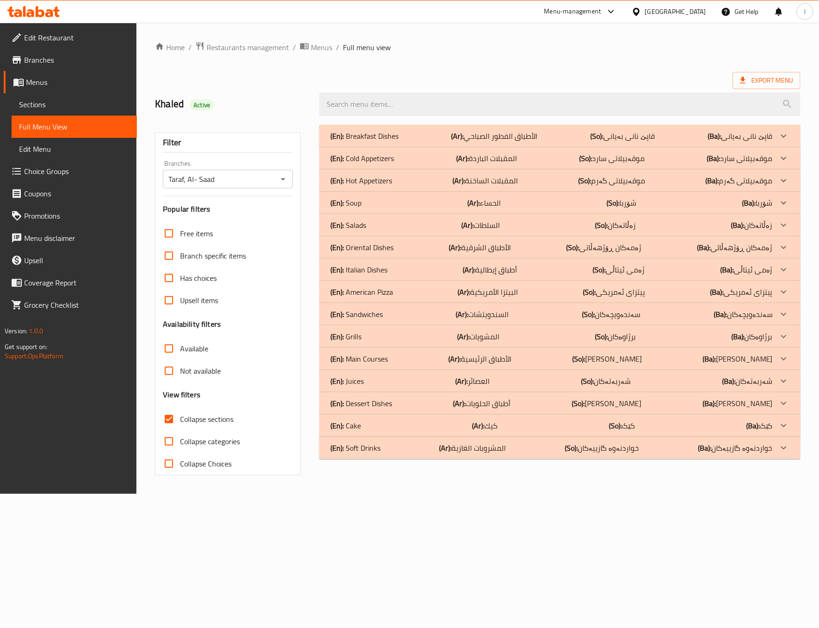
drag, startPoint x: 384, startPoint y: 209, endPoint x: 379, endPoint y: 216, distance: 8.6
click at [379, 216] on div "(En): Breakfast Dishes (Ar): الأطباق الفطور الصباحي (So): قاپێ نانی بەیانی (Ba)…" at bounding box center [559, 292] width 481 height 334
click at [375, 220] on div "(En): Salads (Ar): السلطات (So): زەڵاتەکان (Ba): زەڵاتەکان" at bounding box center [552, 225] width 442 height 11
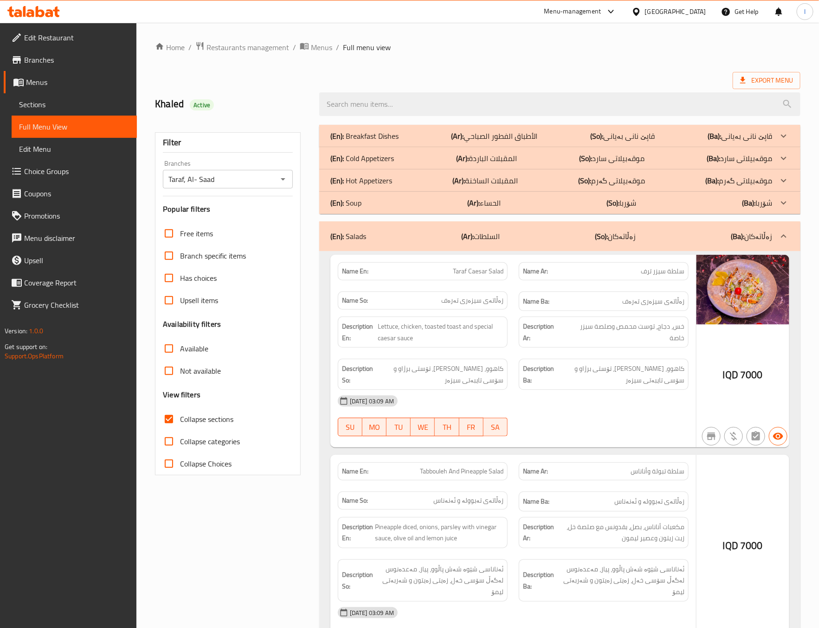
click at [565, 326] on span "خس، دجاج، توست محمص وصلصة سيزر خاصة" at bounding box center [625, 332] width 120 height 23
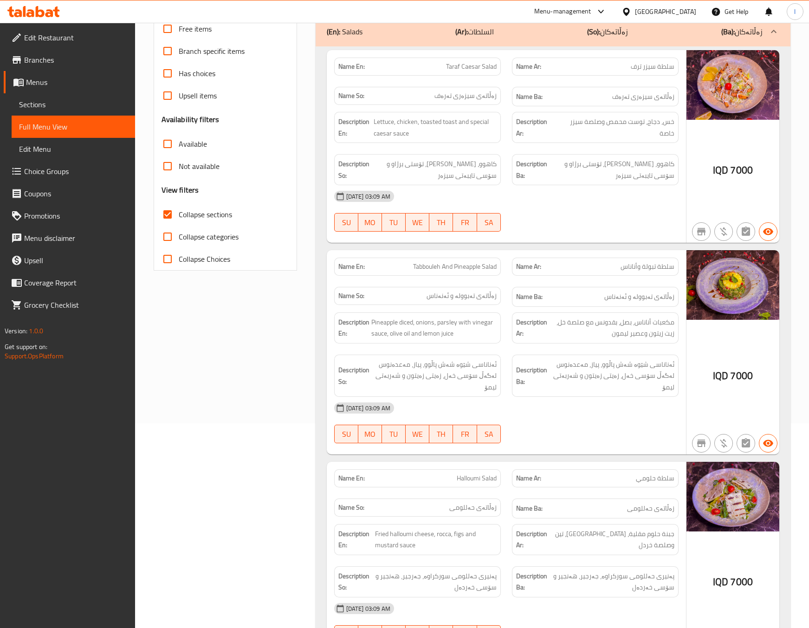
scroll to position [232, 0]
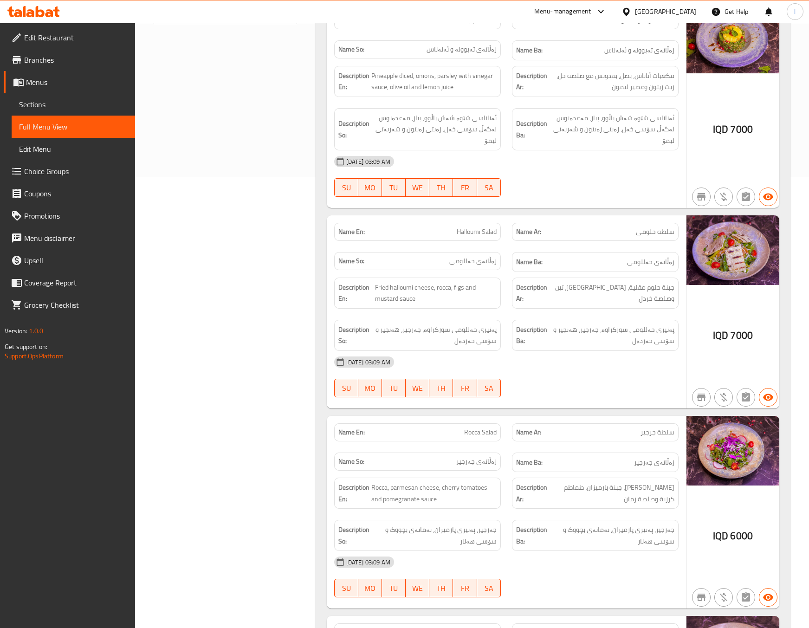
scroll to position [464, 0]
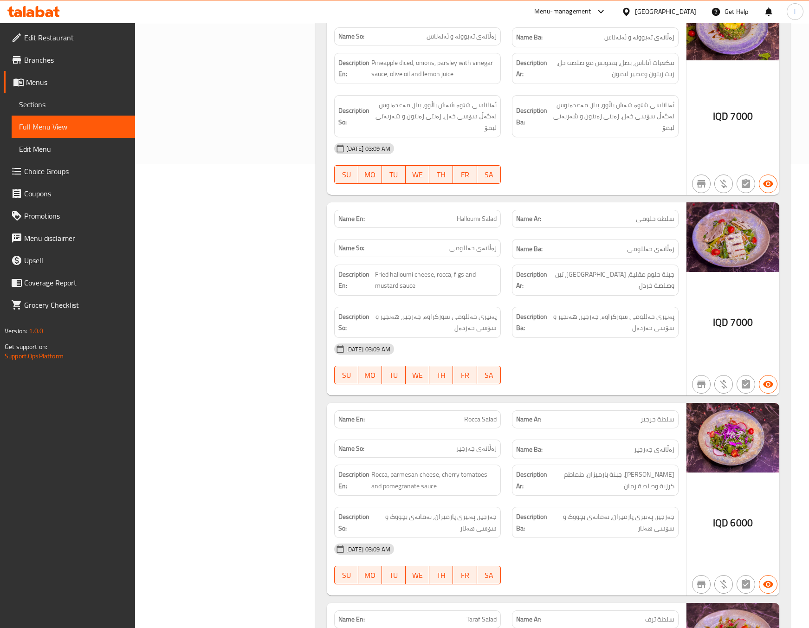
click at [281, 280] on div "Filter Branches Taraf, Al- Saad Branches Popular filters Free items Branch spec…" at bounding box center [229, 564] width 162 height 1819
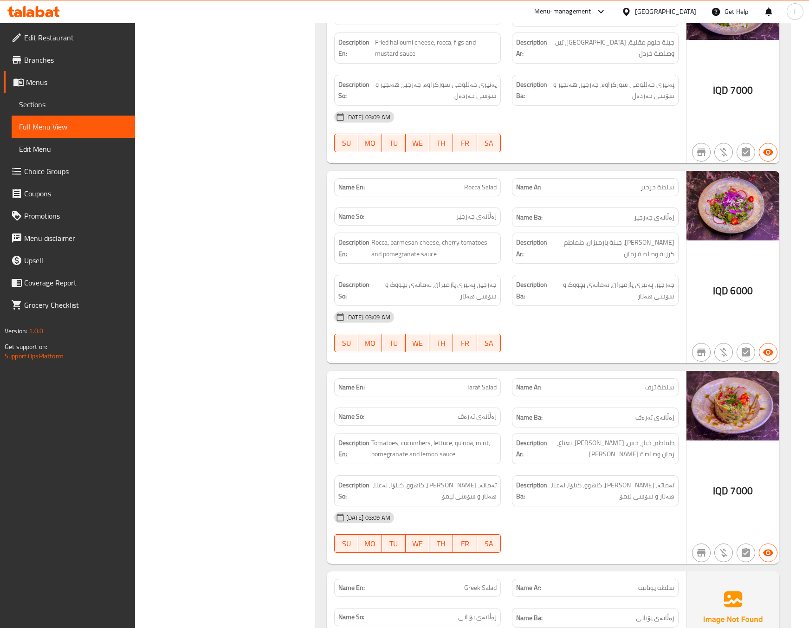
scroll to position [928, 0]
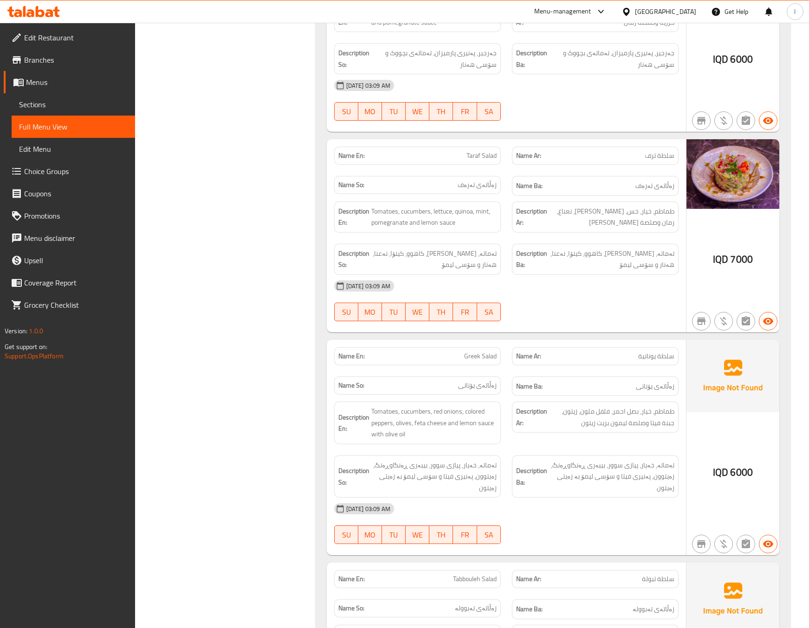
click at [178, 287] on div "Filter Branches Taraf, Al- Saad Branches Popular filters Free items Branch spec…" at bounding box center [229, 100] width 162 height 1819
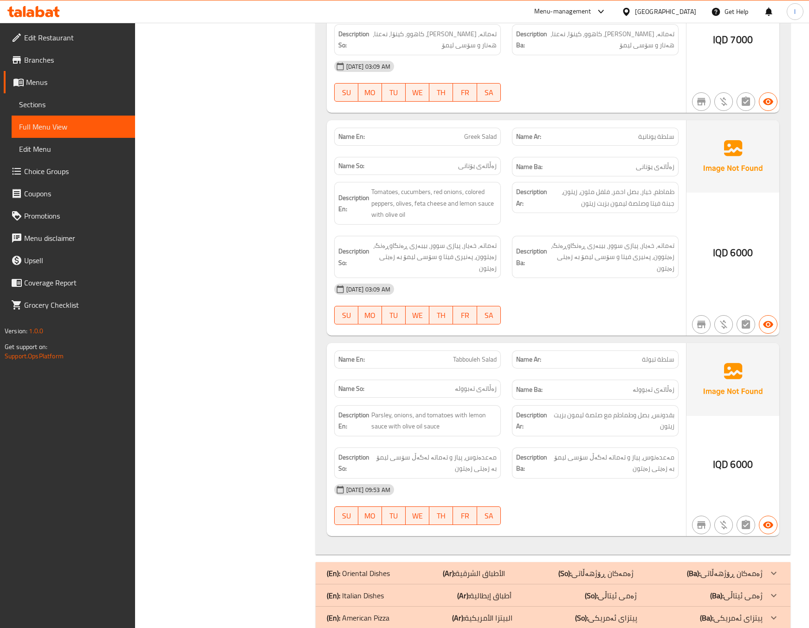
scroll to position [1161, 0]
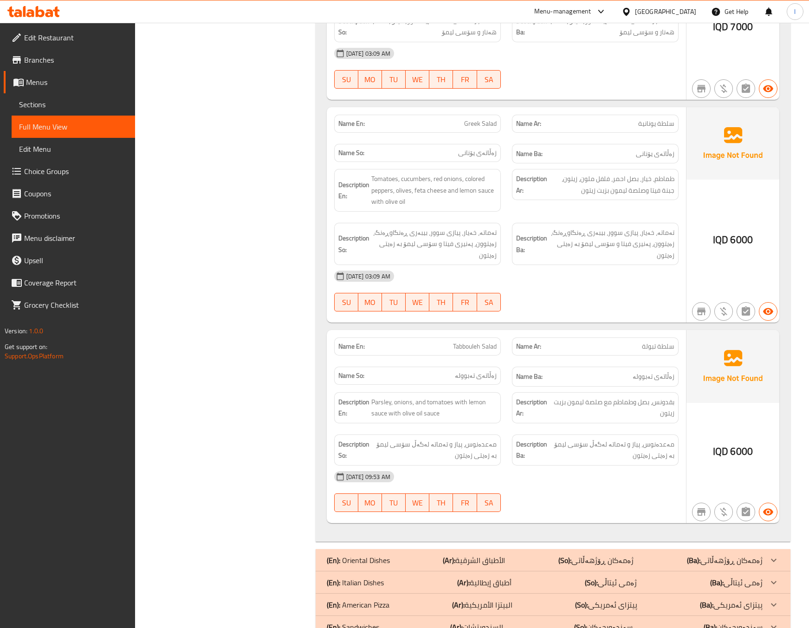
click at [365, 336] on div "Name En: Tabbouleh Salad" at bounding box center [418, 346] width 178 height 29
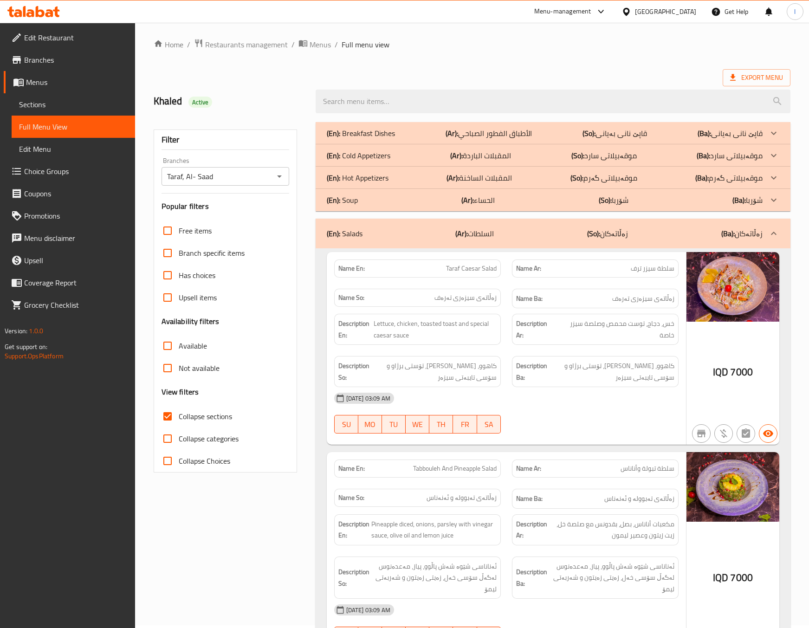
scroll to position [0, 0]
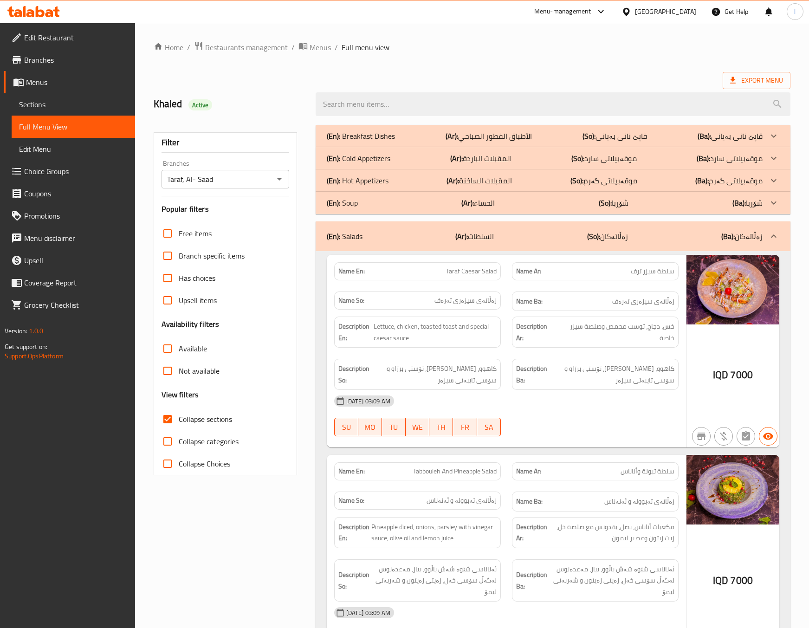
click at [575, 235] on div "(En): Salads (Ar): السلطات (So): زەڵاتەکان (Ba): زەڵاتەکان" at bounding box center [545, 236] width 436 height 11
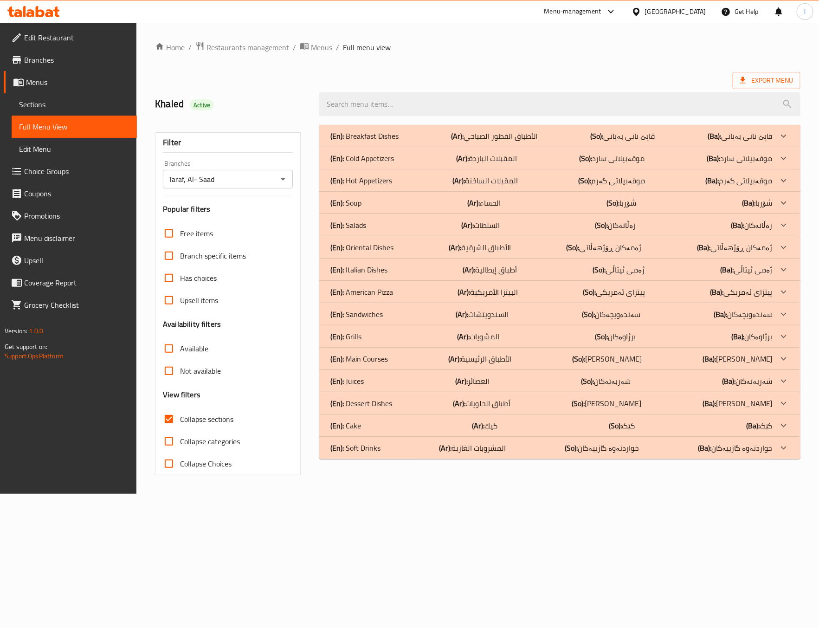
drag, startPoint x: 543, startPoint y: 272, endPoint x: 535, endPoint y: 247, distance: 26.4
click at [535, 252] on div "(En): Breakfast Dishes (Ar): الأطباق الفطور الصباحي (So): قاپێ نانی بەیانی (Ba)…" at bounding box center [559, 292] width 481 height 334
click at [510, 358] on p "(Ar): الأطباق الرئيسية" at bounding box center [480, 358] width 63 height 11
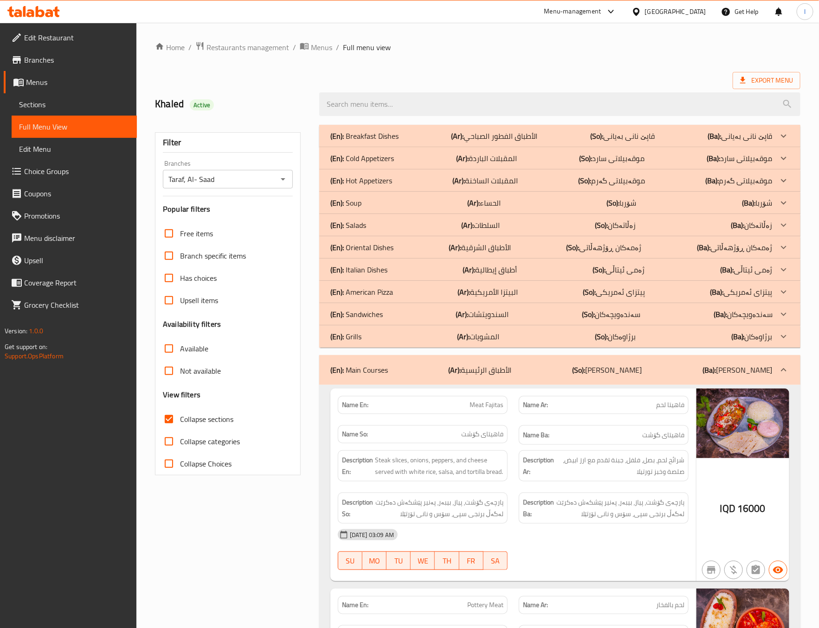
click at [556, 487] on div "Description Ar: شرائح لحم، بصل، فلفل، جبنة تقدم مع ارز ابيض، صلصة وخبز تورتيلا" at bounding box center [603, 466] width 181 height 42
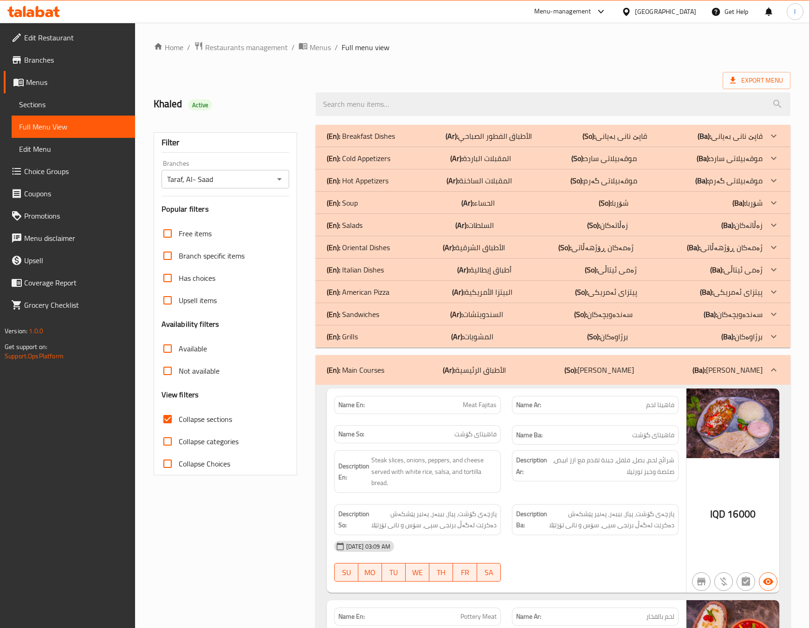
scroll to position [232, 0]
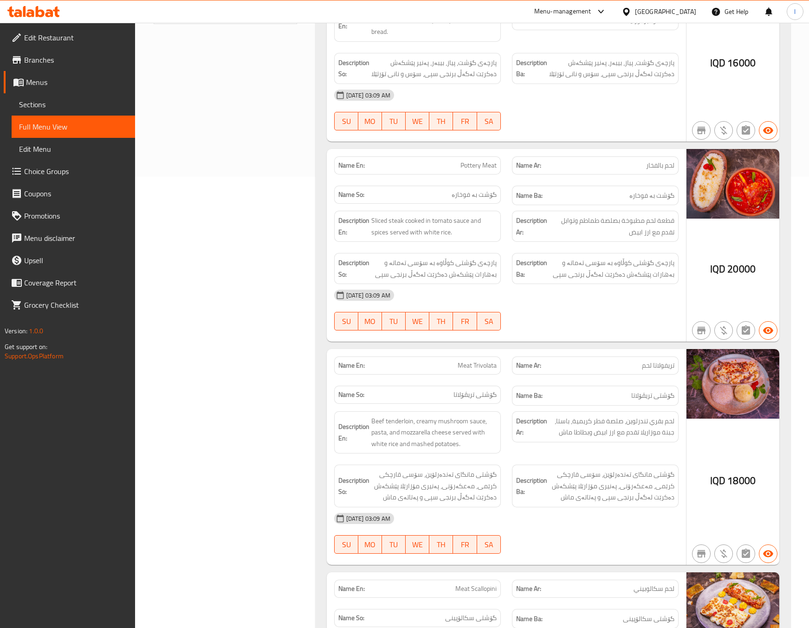
scroll to position [464, 0]
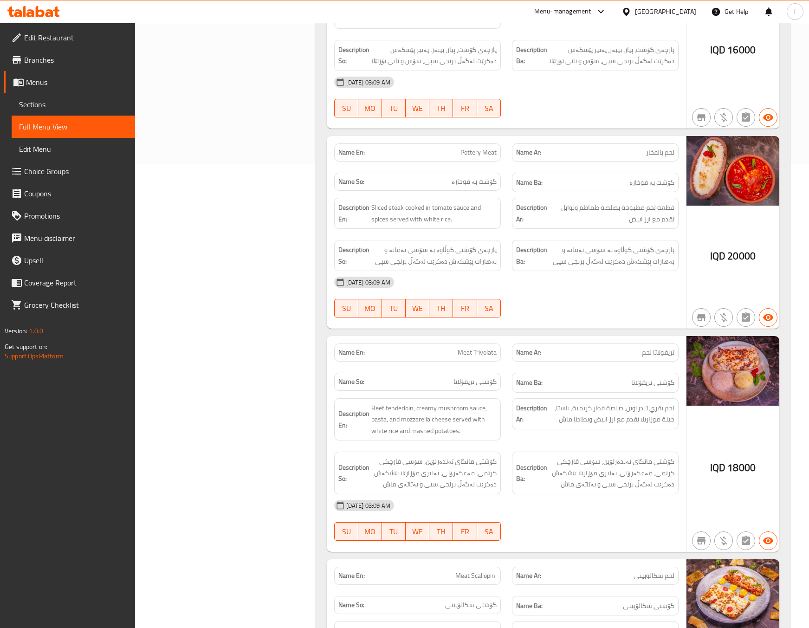
click at [340, 342] on div "Name En: Meat Trivolata" at bounding box center [418, 352] width 178 height 29
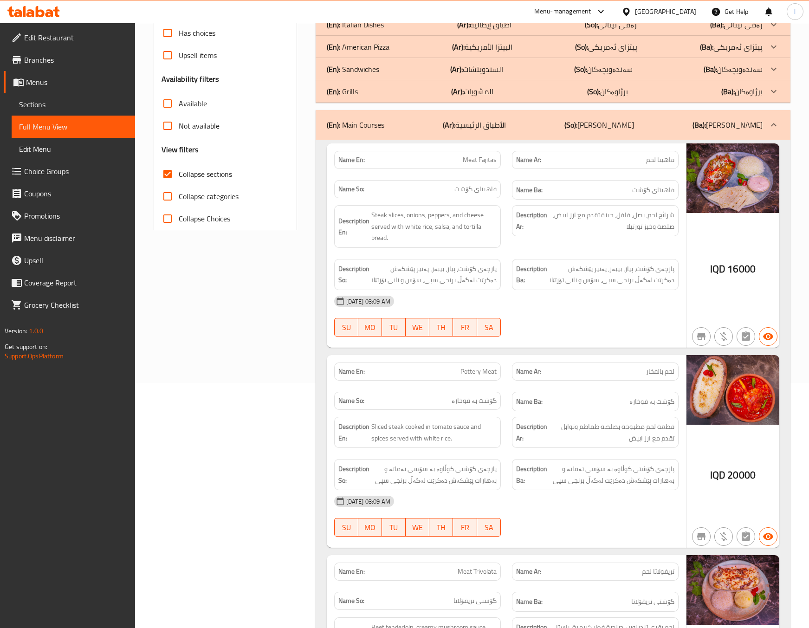
scroll to position [232, 0]
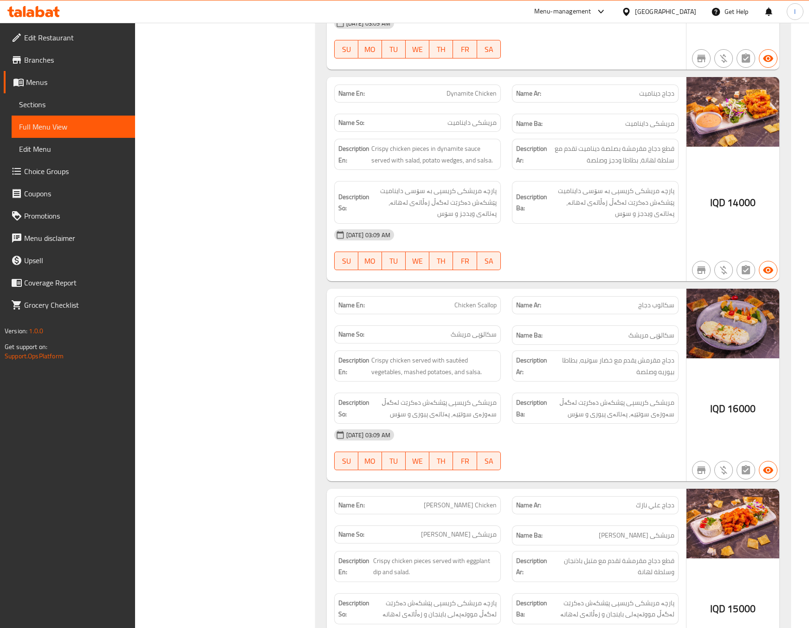
scroll to position [1624, 0]
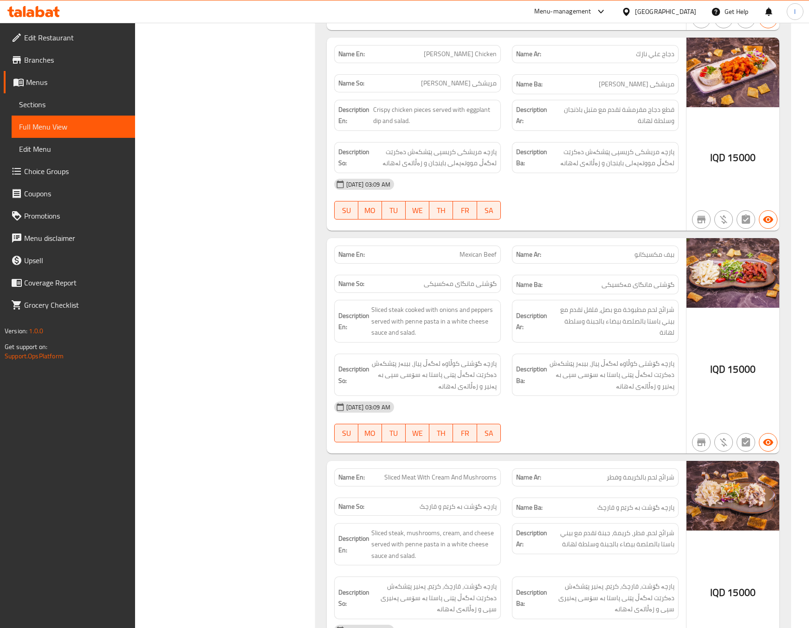
scroll to position [1857, 0]
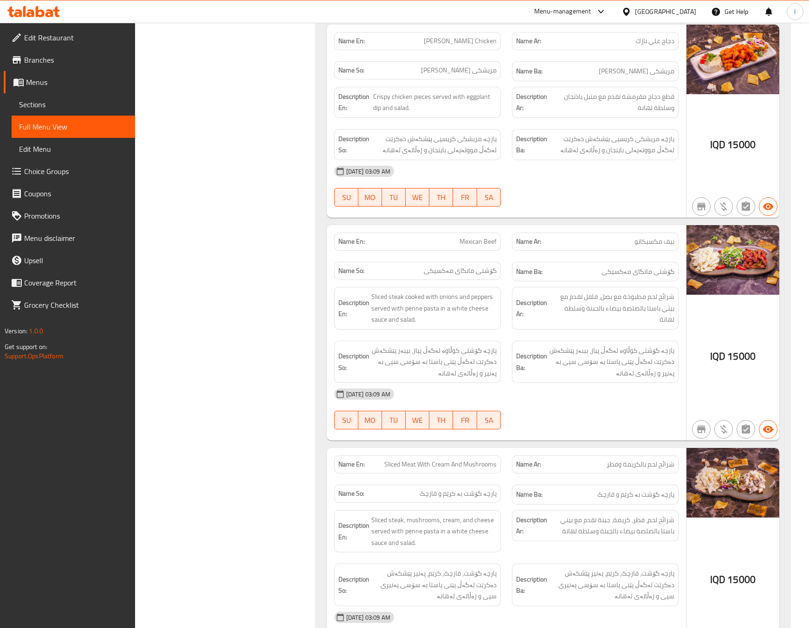
click at [259, 243] on div "Filter Branches Taraf, Al- Saad Branches Popular filters Free items Branch spec…" at bounding box center [229, 576] width 162 height 4628
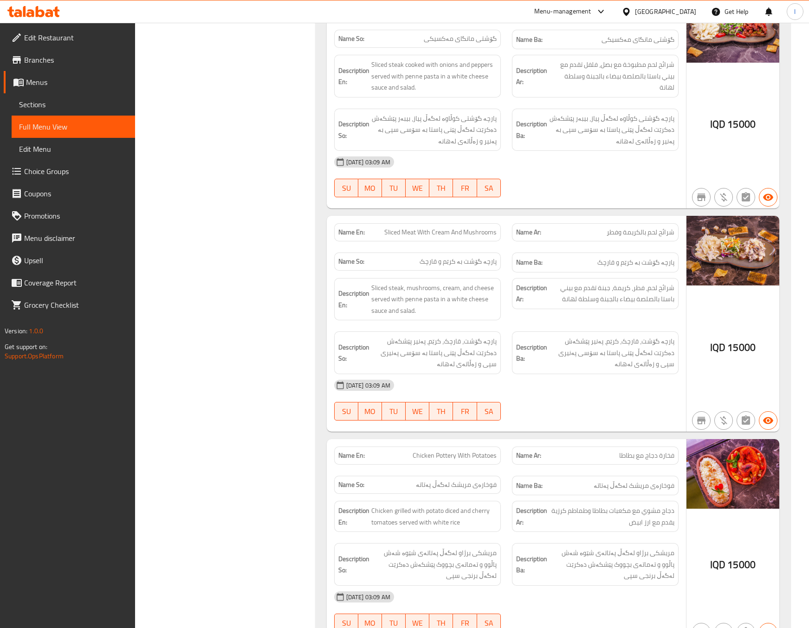
click at [244, 205] on div "Filter Branches Taraf, Al- Saad Branches Popular filters Free items Branch spec…" at bounding box center [229, 344] width 162 height 4628
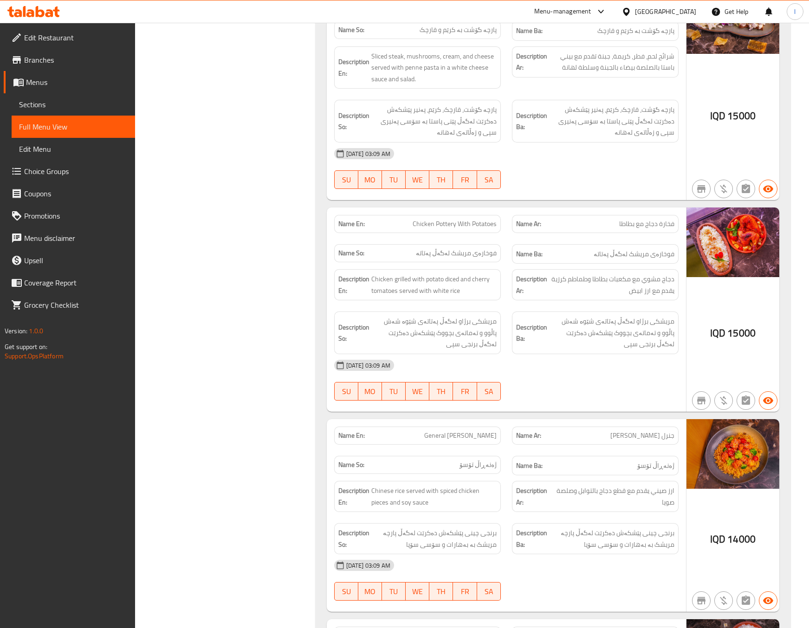
click at [274, 158] on div "Filter Branches Taraf, Al- Saad Branches Popular filters Free items Branch spec…" at bounding box center [229, 113] width 162 height 4628
click at [287, 184] on div "Filter Branches Taraf, Al- Saad Branches Popular filters Free items Branch spec…" at bounding box center [229, 113] width 162 height 4628
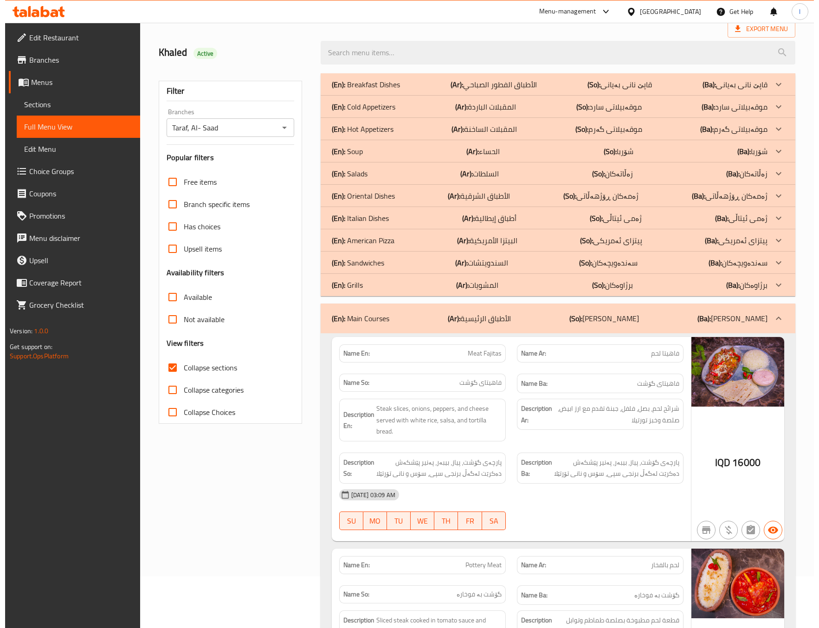
scroll to position [0, 0]
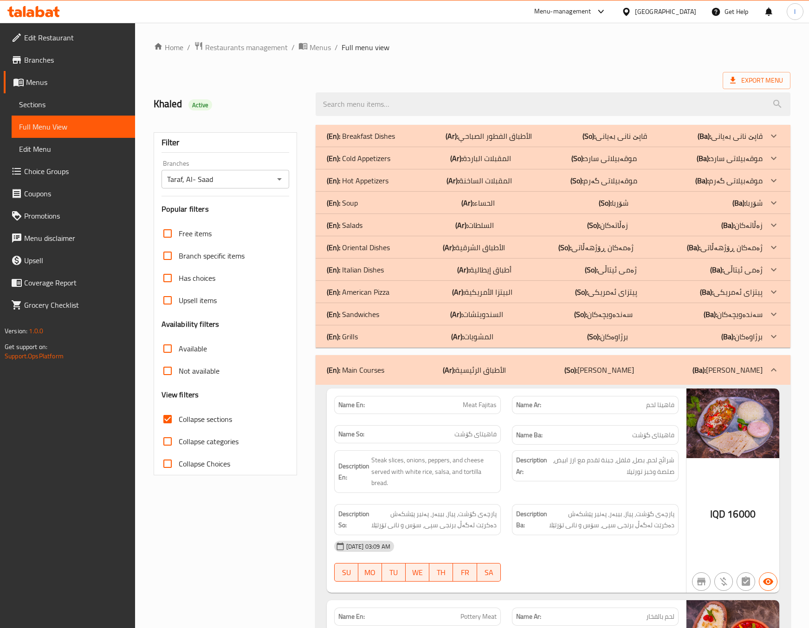
click at [707, 378] on div "(En): Main Courses (Ar): الأطباق الرئيسية (So): ژەمە سەرەکییەکان (Ba): ژەمە سەر…" at bounding box center [553, 370] width 475 height 30
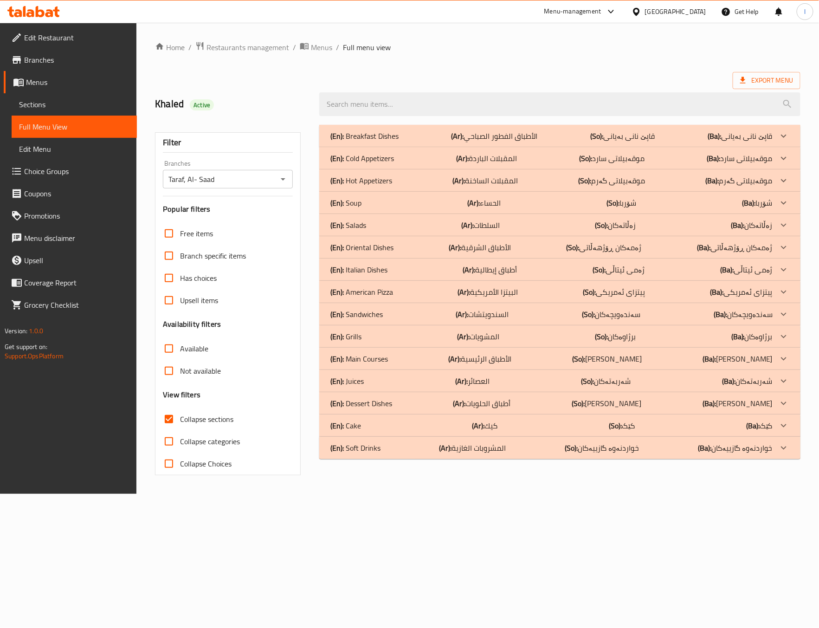
click at [390, 331] on div "(En): Grills (Ar): المشويات (So): برژاوەکان (Ba): برژاوەکان" at bounding box center [552, 336] width 442 height 11
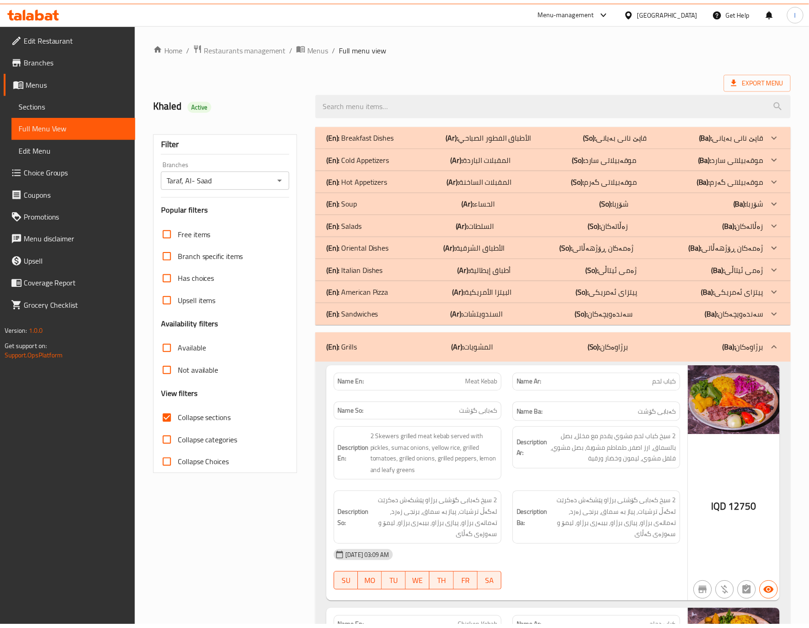
scroll to position [209, 0]
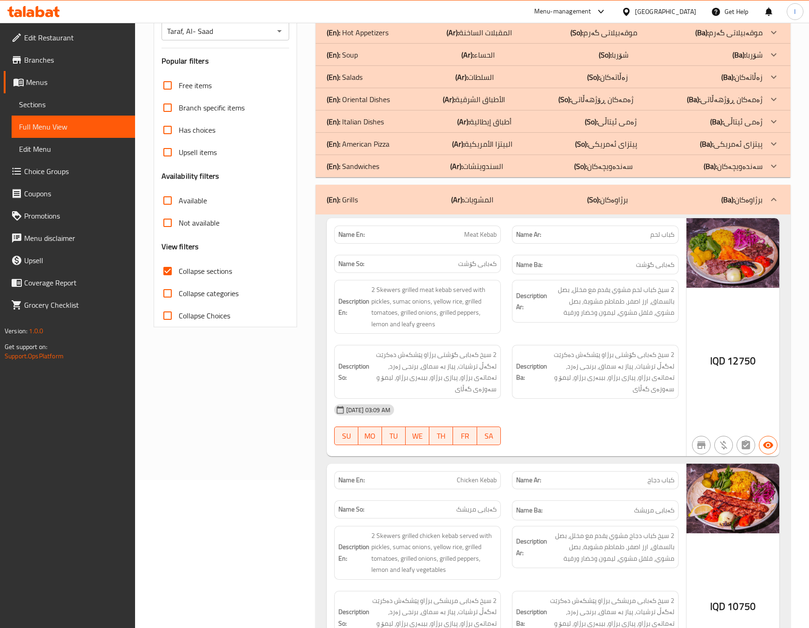
scroll to position [0, 0]
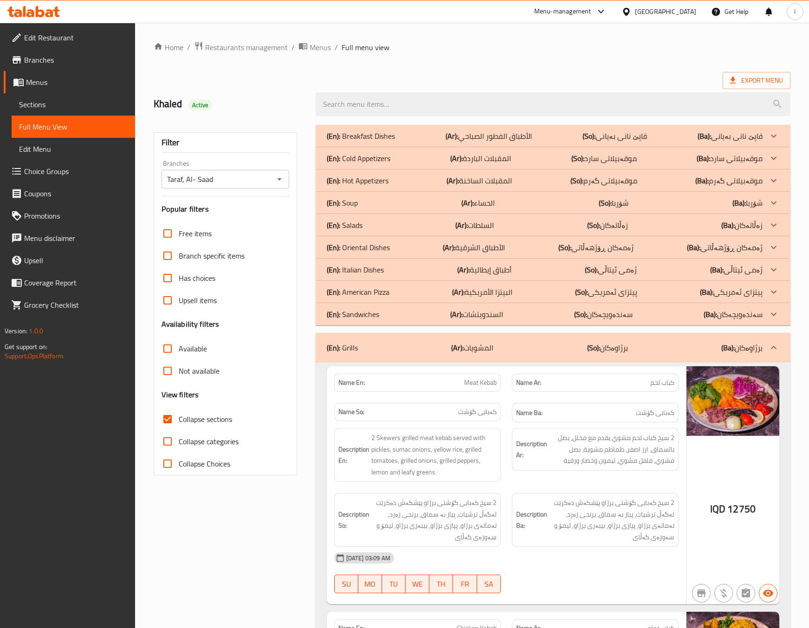
click at [561, 338] on div "(En): Grills (Ar): المشويات (So): برژاوەکان (Ba): برژاوەکان" at bounding box center [553, 348] width 475 height 30
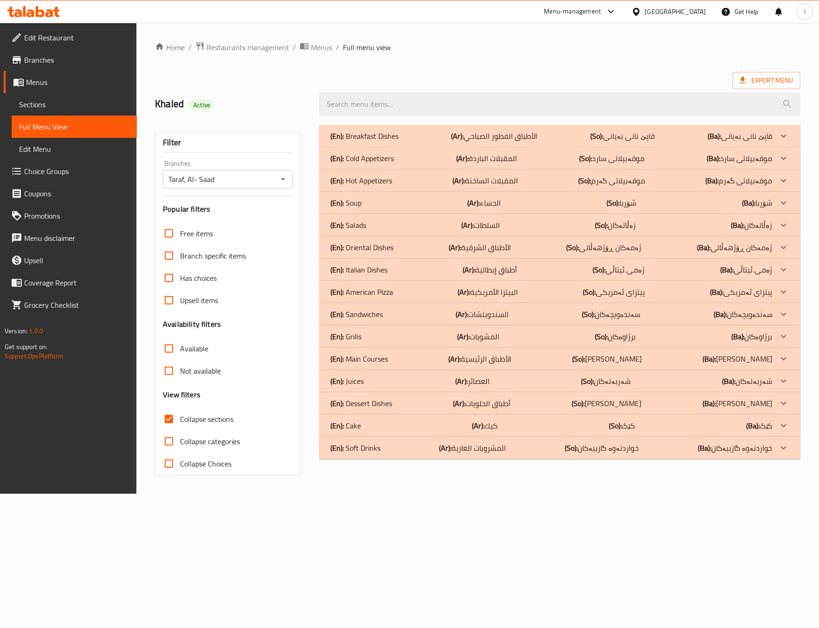
click at [519, 241] on div "(En): Oriental Dishes (Ar): الأطباق الشرقية (So): ژەمەکان ڕۆژهەڵاتی (Ba): ژەمەک…" at bounding box center [559, 247] width 481 height 22
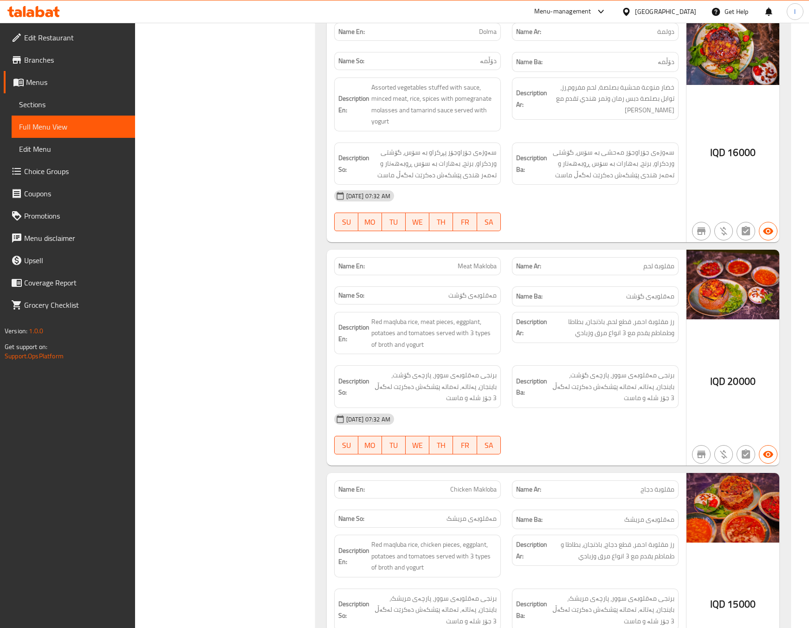
scroll to position [928, 0]
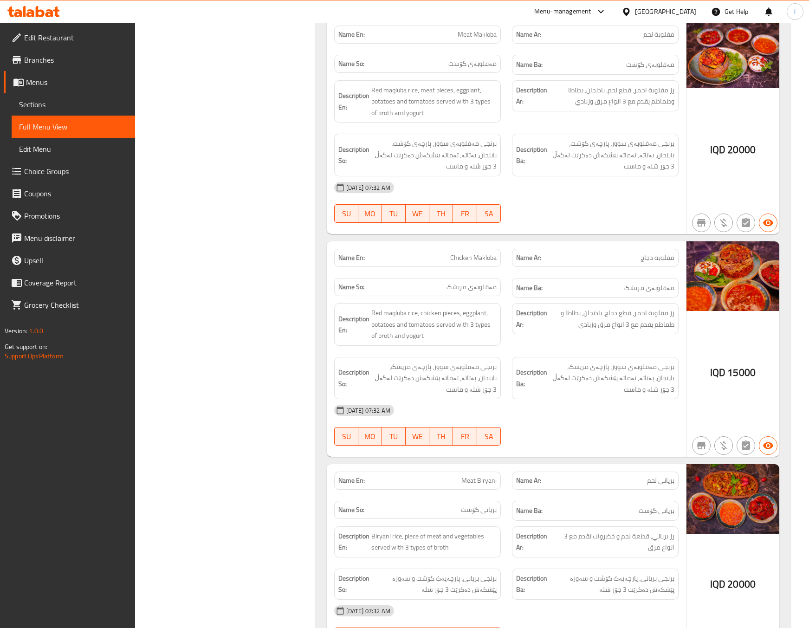
click at [314, 313] on div "(En): Breakfast Dishes (Ar): الأطباق الفطور الصباحي (So): قاپێ نانی بەیانی (Ba)…" at bounding box center [553, 140] width 486 height 1899
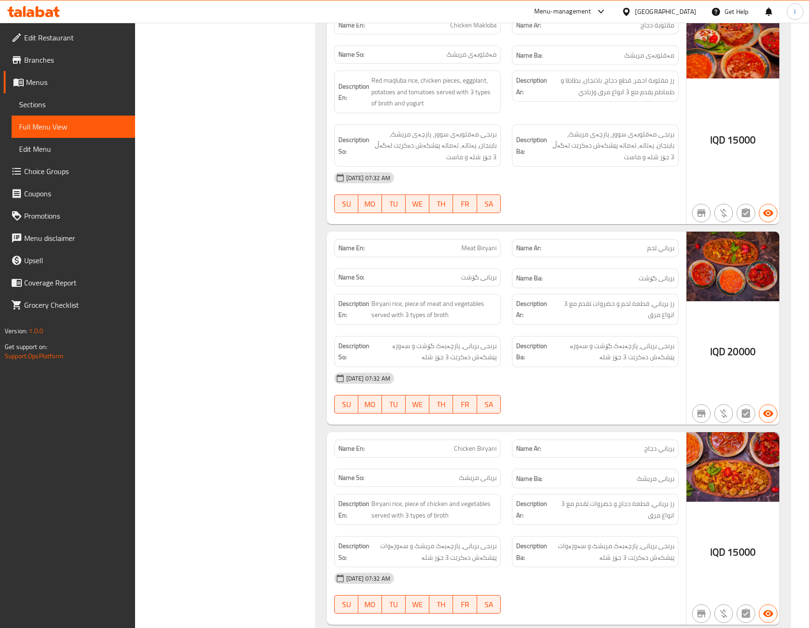
scroll to position [1393, 0]
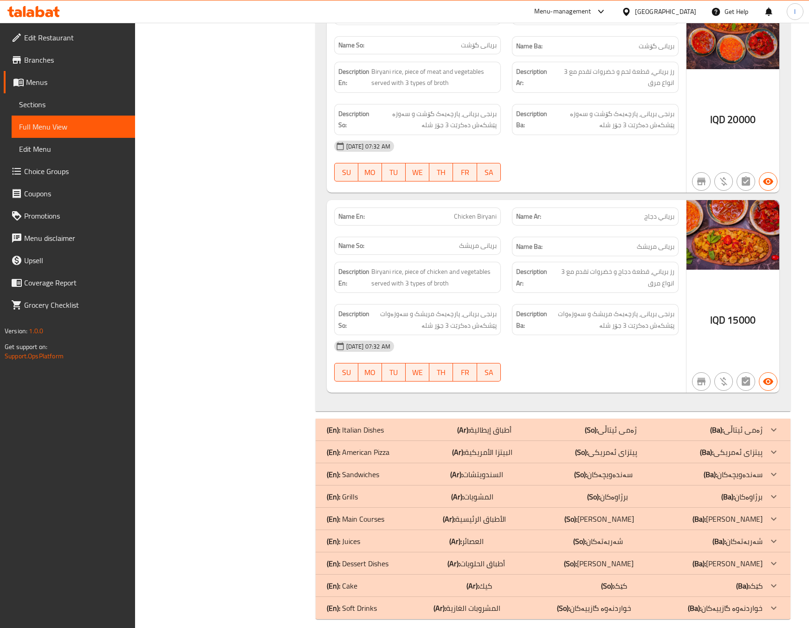
click at [344, 251] on strong "Name So:" at bounding box center [351, 246] width 26 height 10
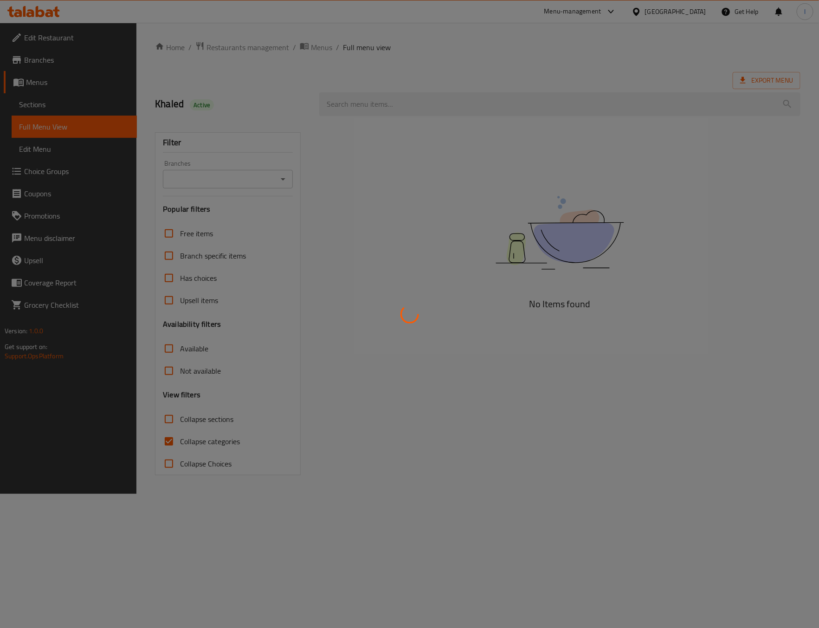
click at [88, 92] on div at bounding box center [409, 314] width 819 height 628
click at [47, 101] on div at bounding box center [409, 314] width 819 height 628
click at [38, 105] on div at bounding box center [409, 314] width 819 height 628
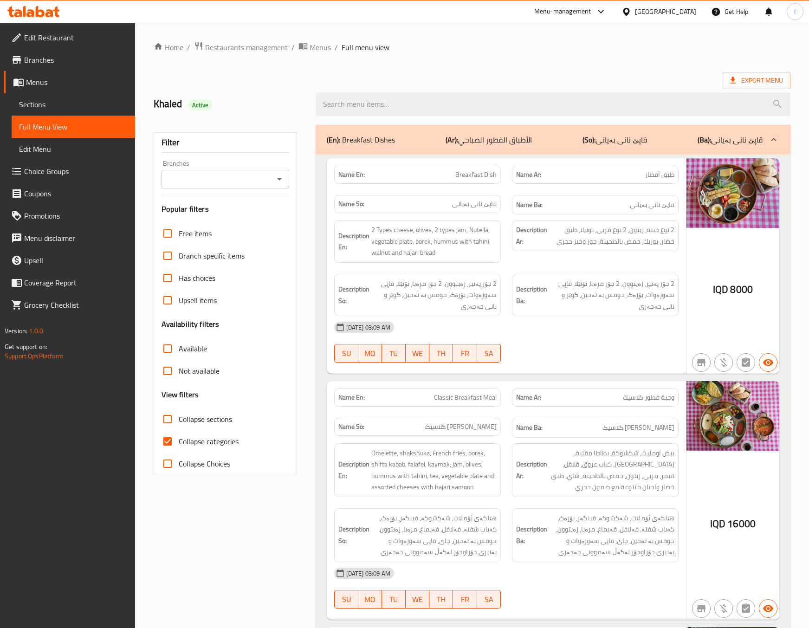
click at [64, 92] on link "Menus" at bounding box center [69, 82] width 131 height 22
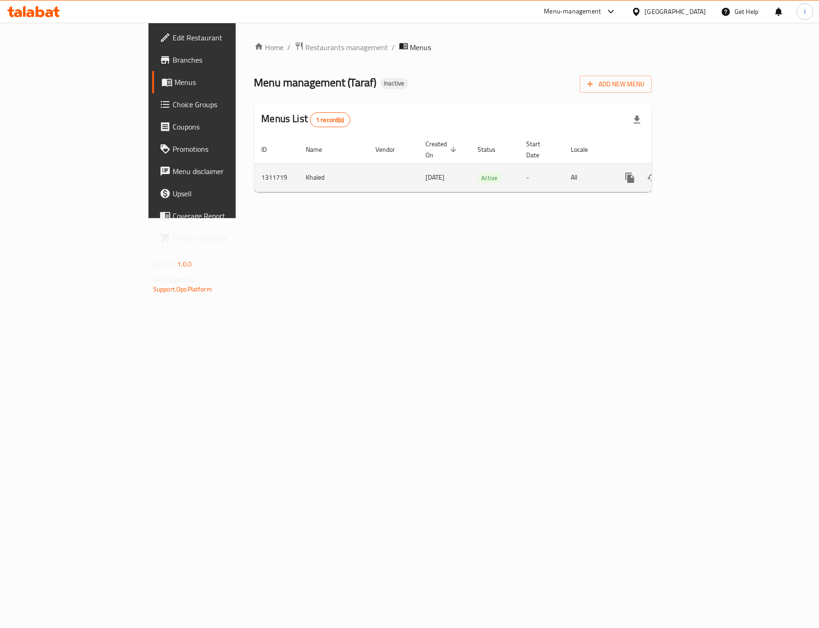
click at [708, 167] on div "enhanced table" at bounding box center [663, 178] width 89 height 22
click at [703, 172] on icon "enhanced table" at bounding box center [697, 177] width 11 height 11
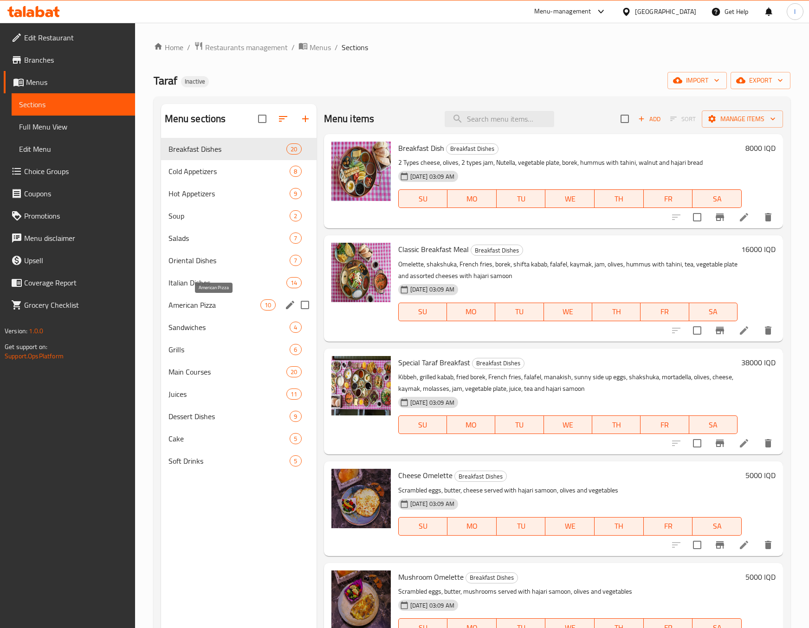
click at [220, 303] on span "American Pizza" at bounding box center [215, 304] width 92 height 11
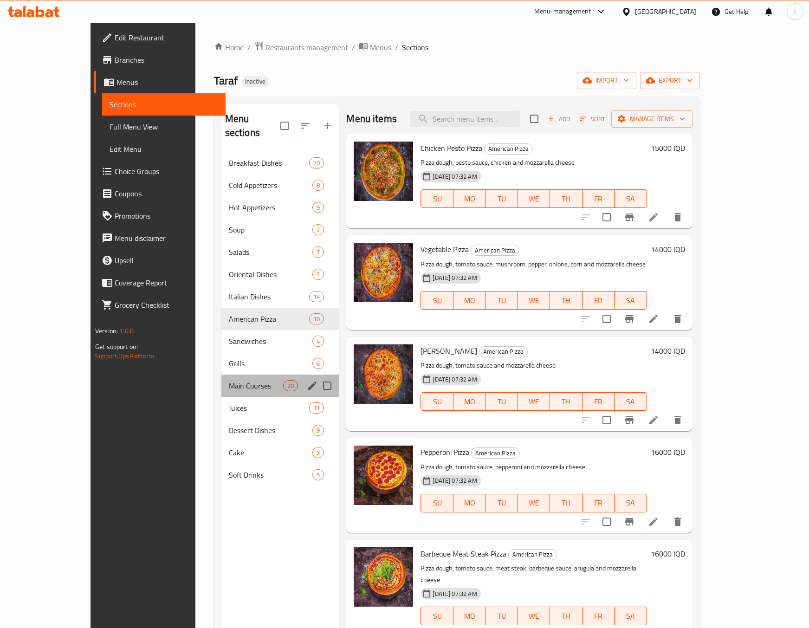
click at [221, 375] on div "Main Courses 20" at bounding box center [280, 386] width 118 height 22
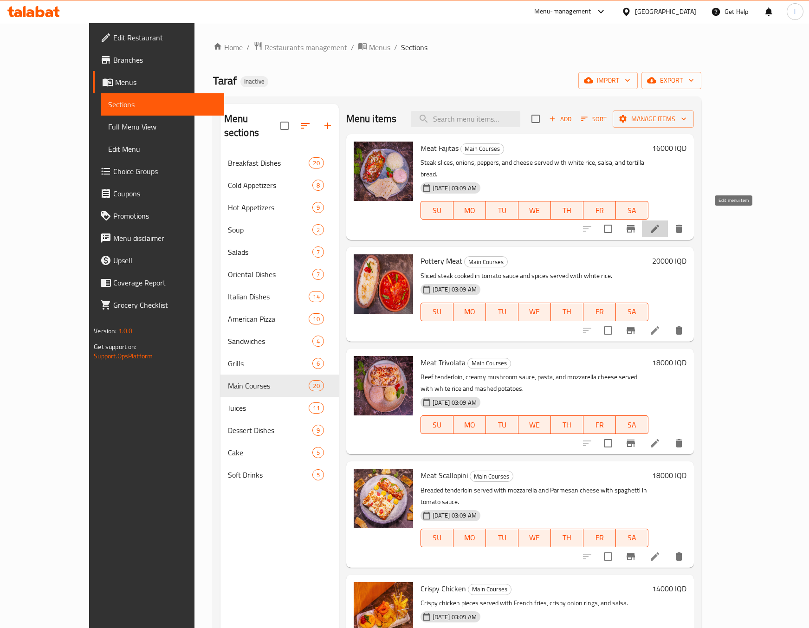
click at [661, 223] on icon at bounding box center [654, 228] width 11 height 11
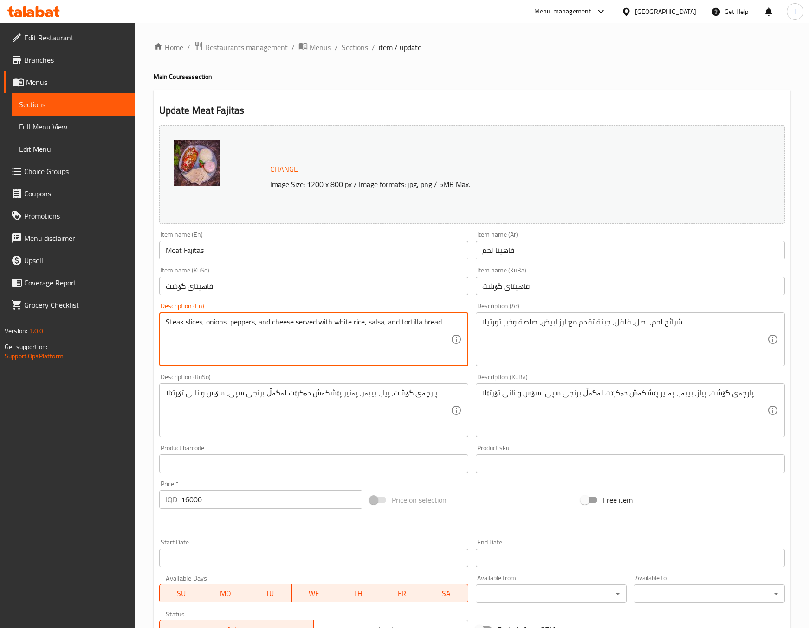
click at [171, 319] on textarea "Steak slices, onions, peppers, and cheese served with white rice, salsa, and to…" at bounding box center [308, 340] width 285 height 44
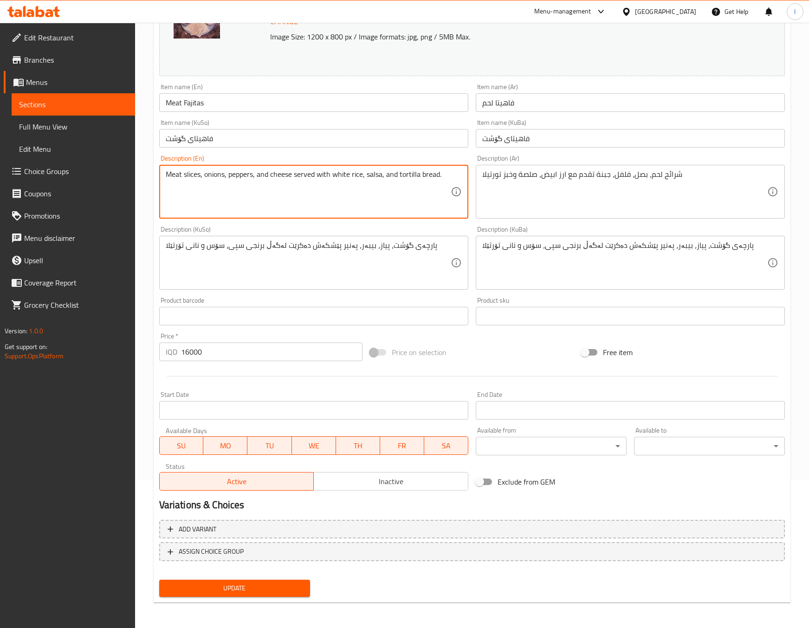
type textarea "Meat slices, onions, peppers, and cheese served with white rice, salsa, and tor…"
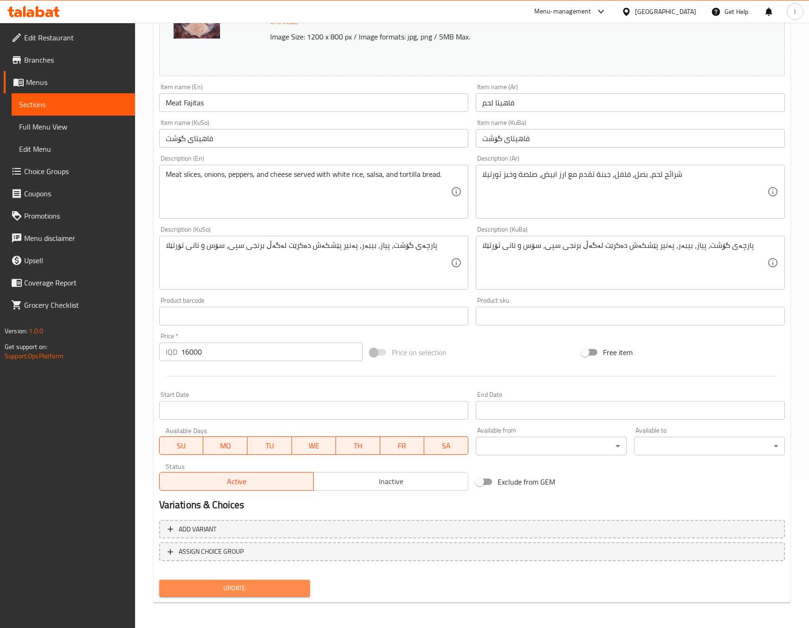
click at [267, 585] on span "Update" at bounding box center [235, 589] width 136 height 12
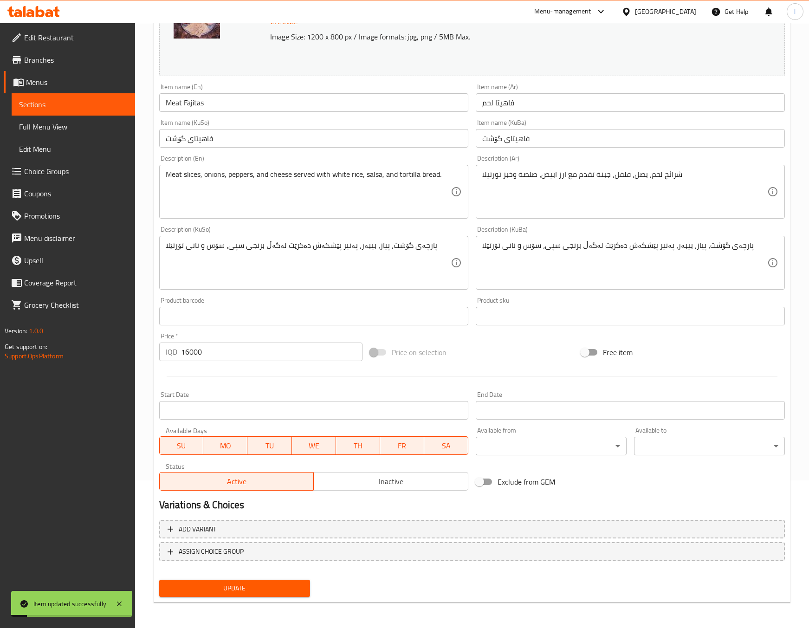
scroll to position [0, 0]
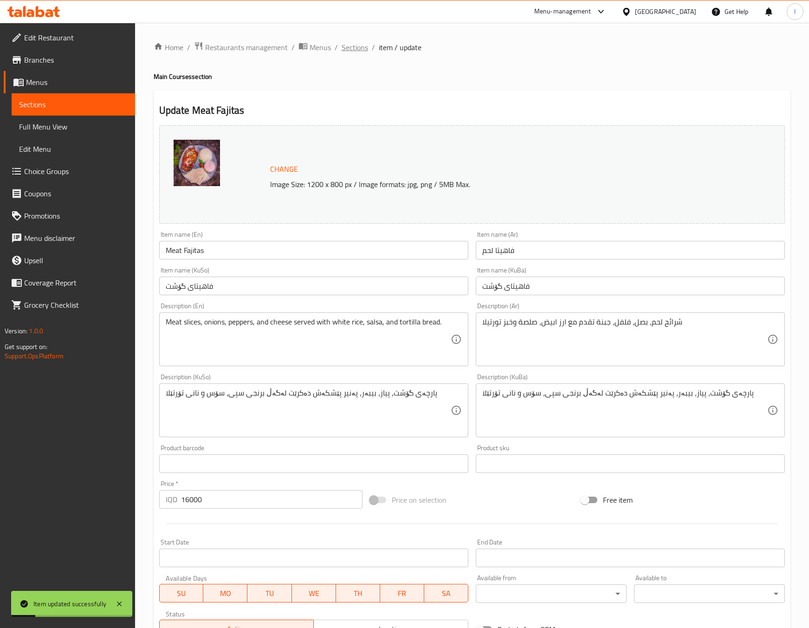
click at [352, 49] on span "Sections" at bounding box center [355, 47] width 26 height 11
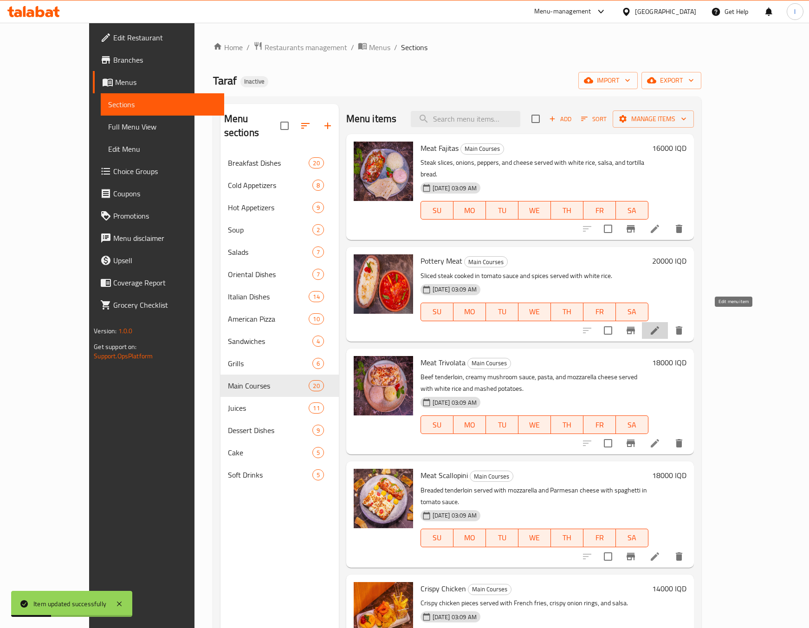
click at [661, 325] on icon at bounding box center [654, 330] width 11 height 11
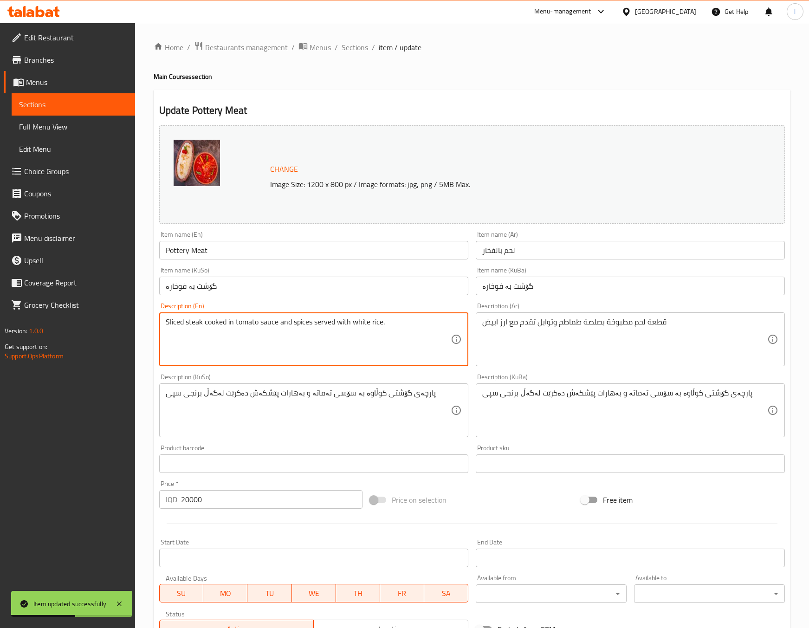
click at [195, 329] on textarea "Sliced ​​steak cooked in tomato sauce and spices served with white rice." at bounding box center [308, 340] width 285 height 44
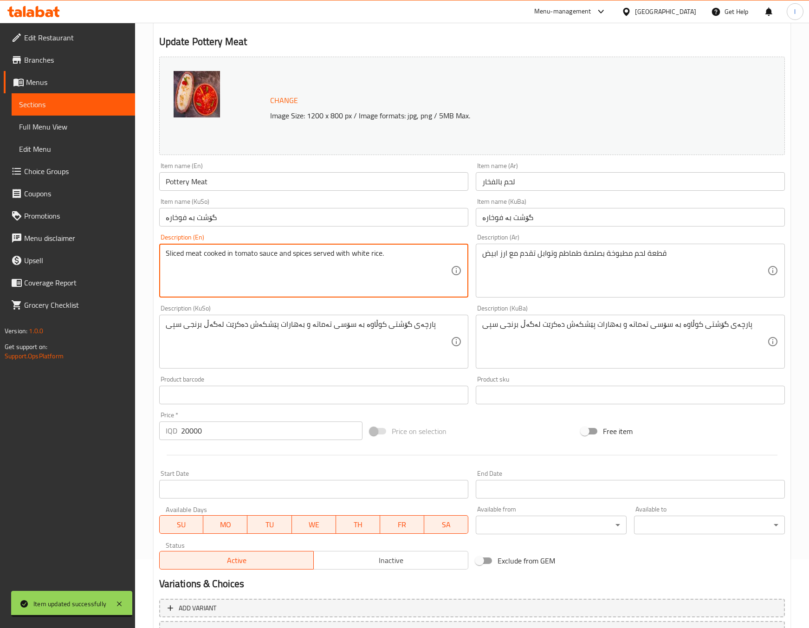
scroll to position [148, 0]
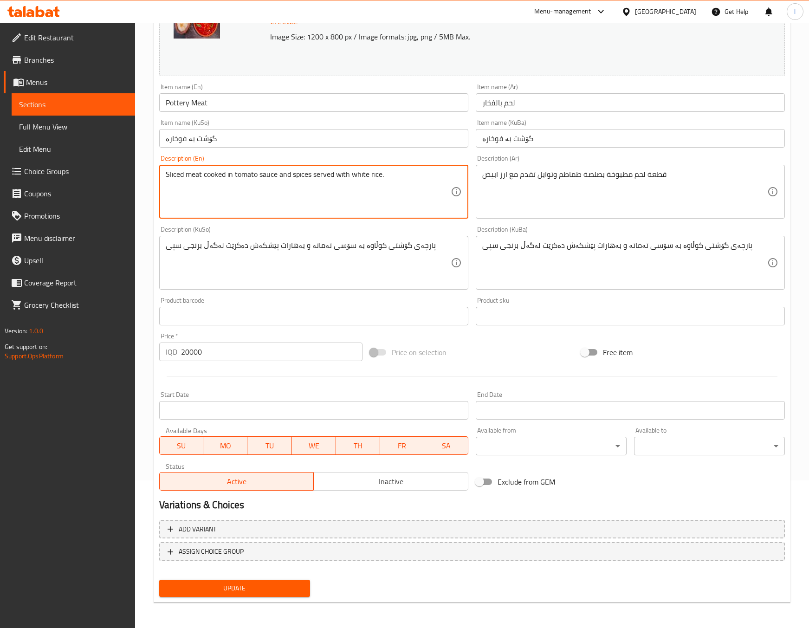
type textarea "Sliced ​​meat cooked in tomato sauce and spices served with white rice."
click at [248, 592] on span "Update" at bounding box center [235, 589] width 136 height 12
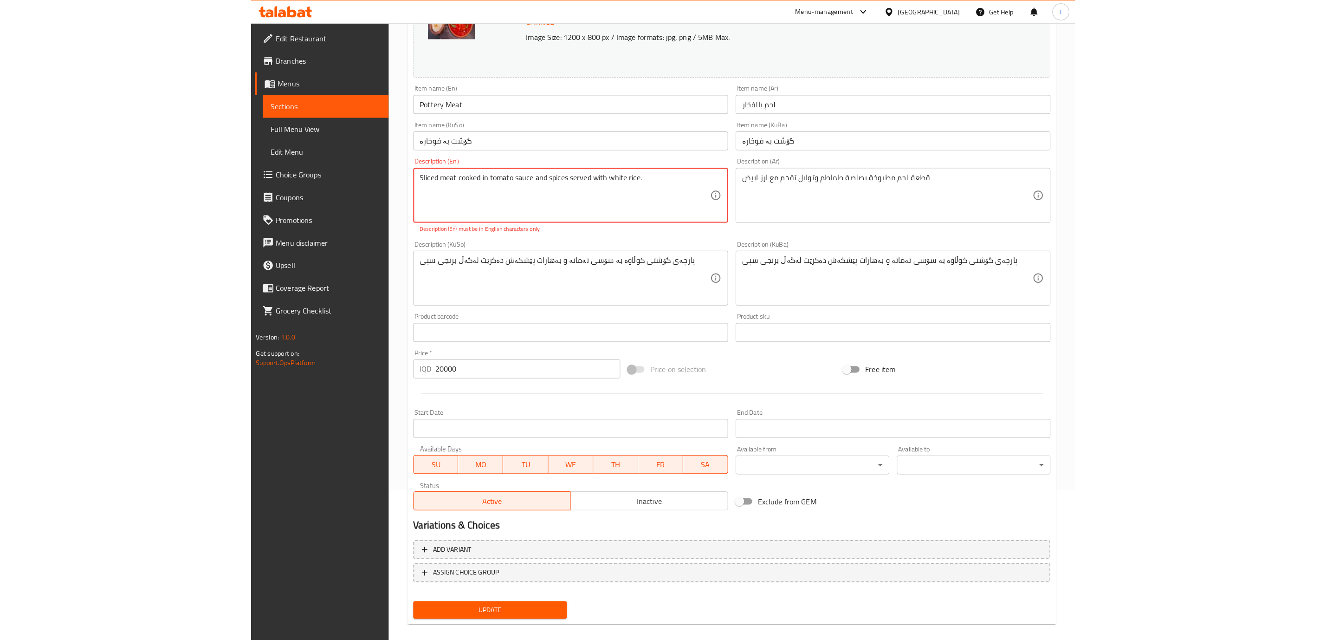
scroll to position [0, 0]
